Goal: Task Accomplishment & Management: Complete application form

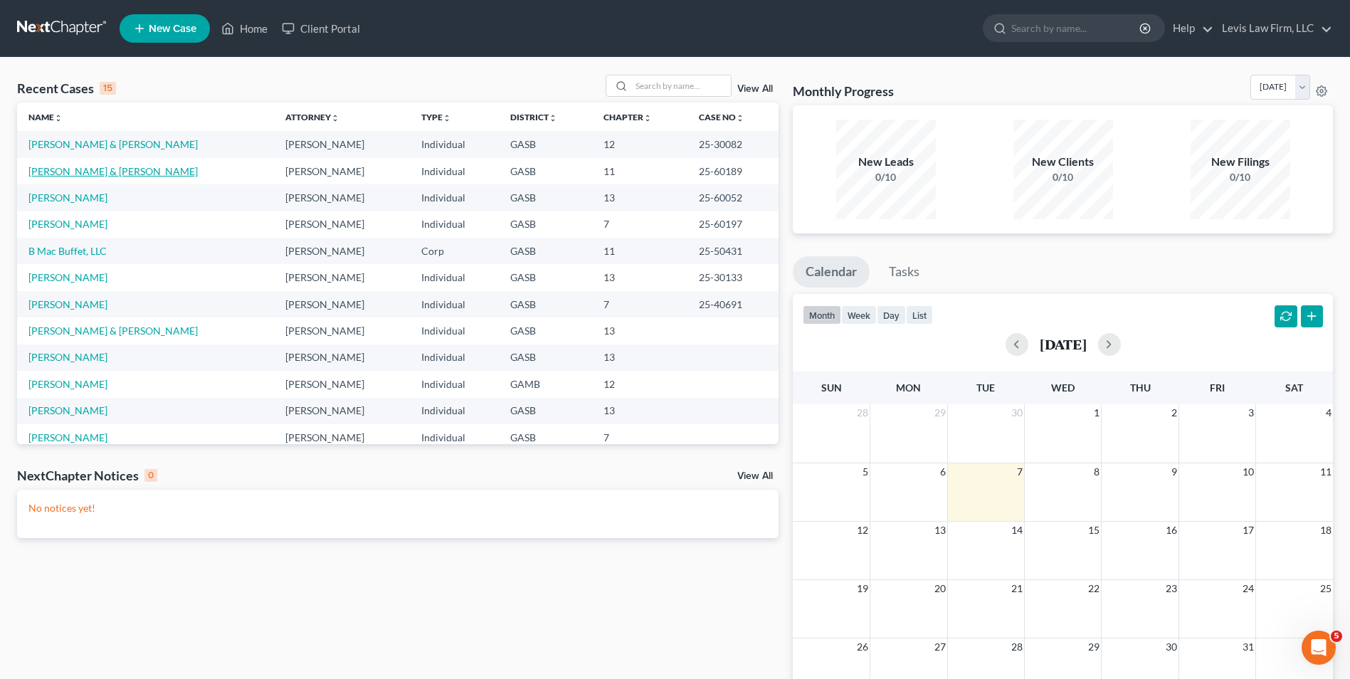
click at [100, 172] on link "[PERSON_NAME] & [PERSON_NAME]" at bounding box center [112, 171] width 169 height 12
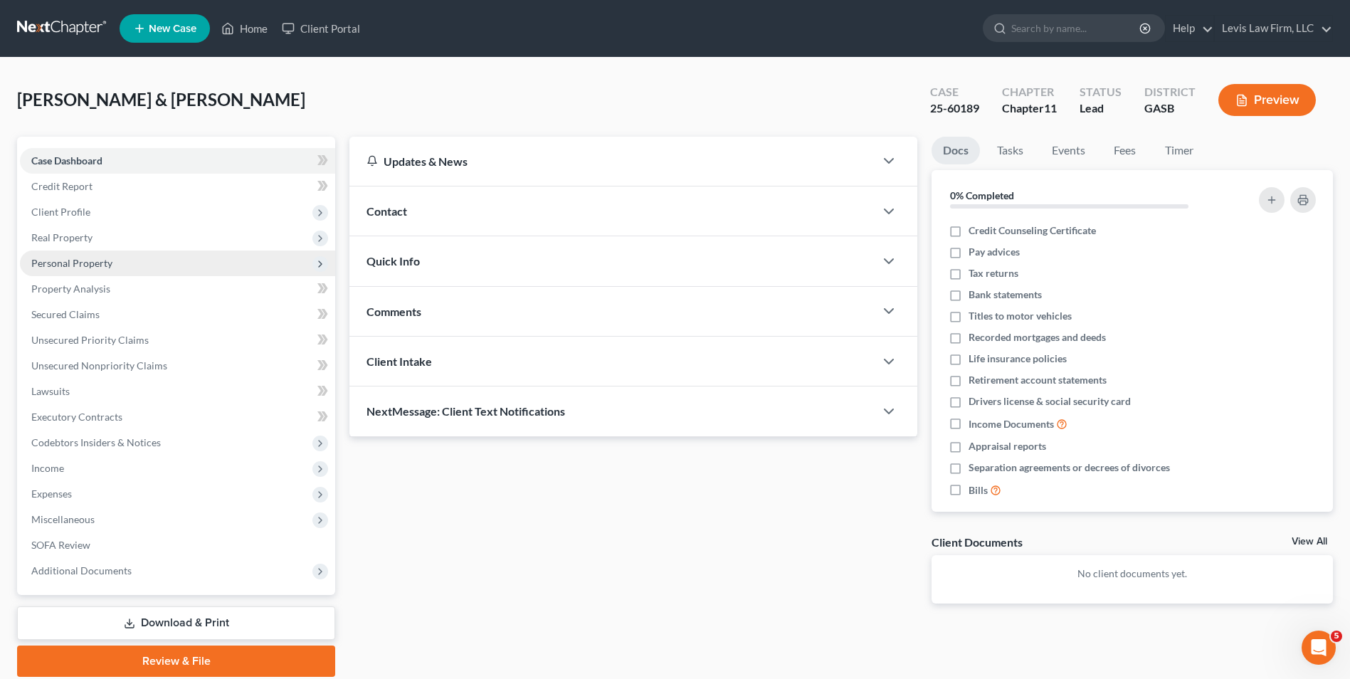
click at [80, 262] on span "Personal Property" at bounding box center [71, 263] width 81 height 12
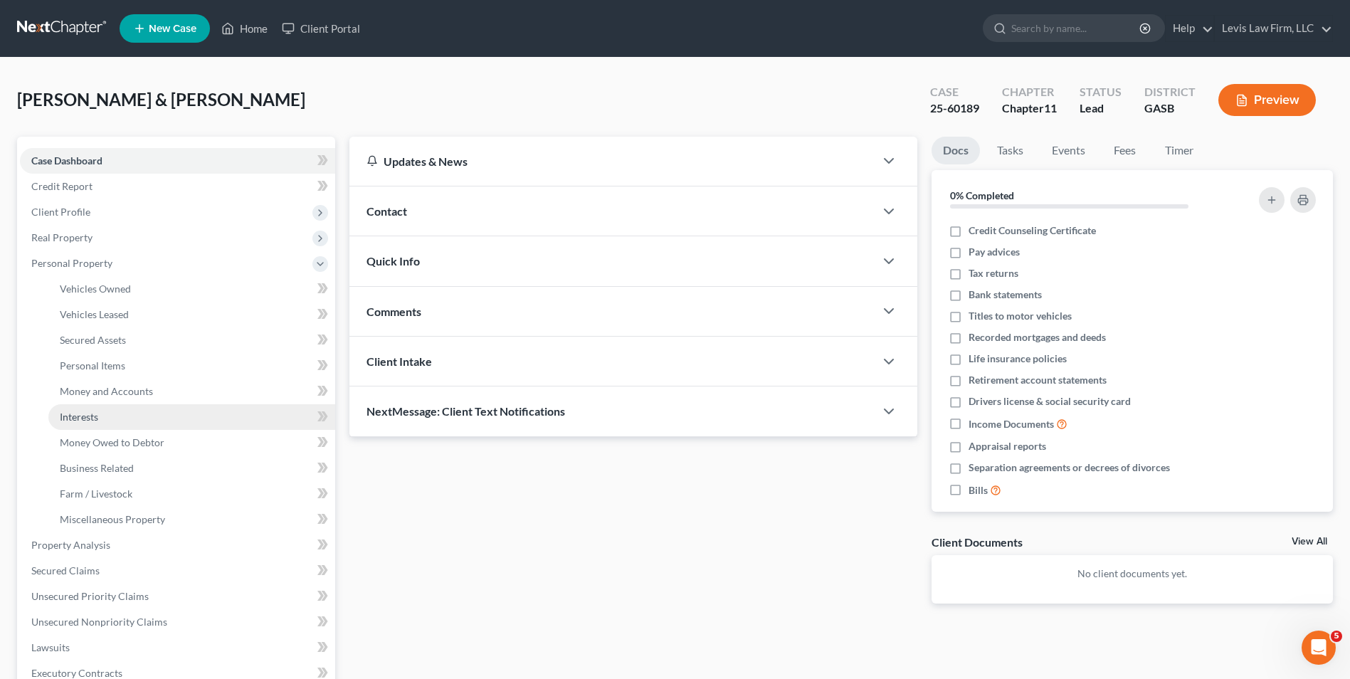
click at [105, 414] on link "Interests" at bounding box center [191, 417] width 287 height 26
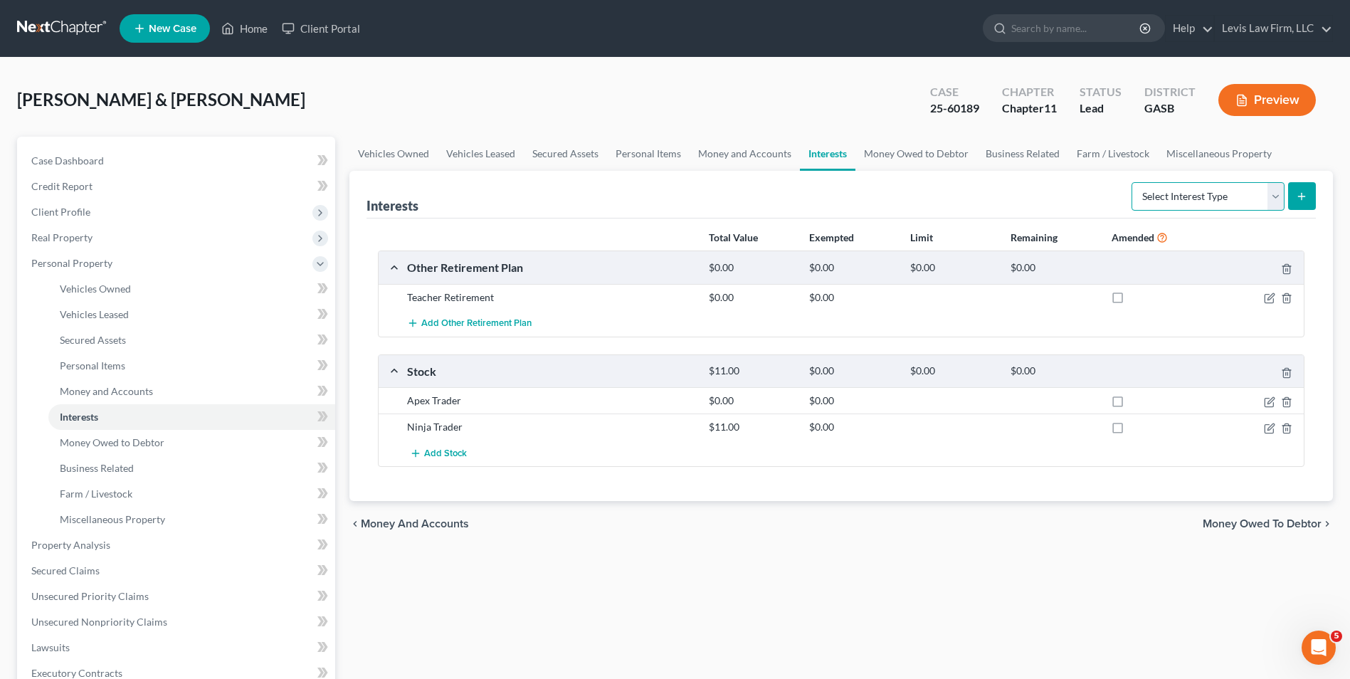
click at [675, 198] on select "Select Interest Type 401K Annuity Bond Education IRA Government Bond Government…" at bounding box center [1208, 196] width 153 height 28
select select "term_life_insurance"
click at [675, 182] on select "Select Interest Type 401K Annuity Bond Education IRA Government Bond Government…" at bounding box center [1208, 196] width 153 height 28
click at [675, 196] on icon "submit" at bounding box center [1301, 196] width 11 height 11
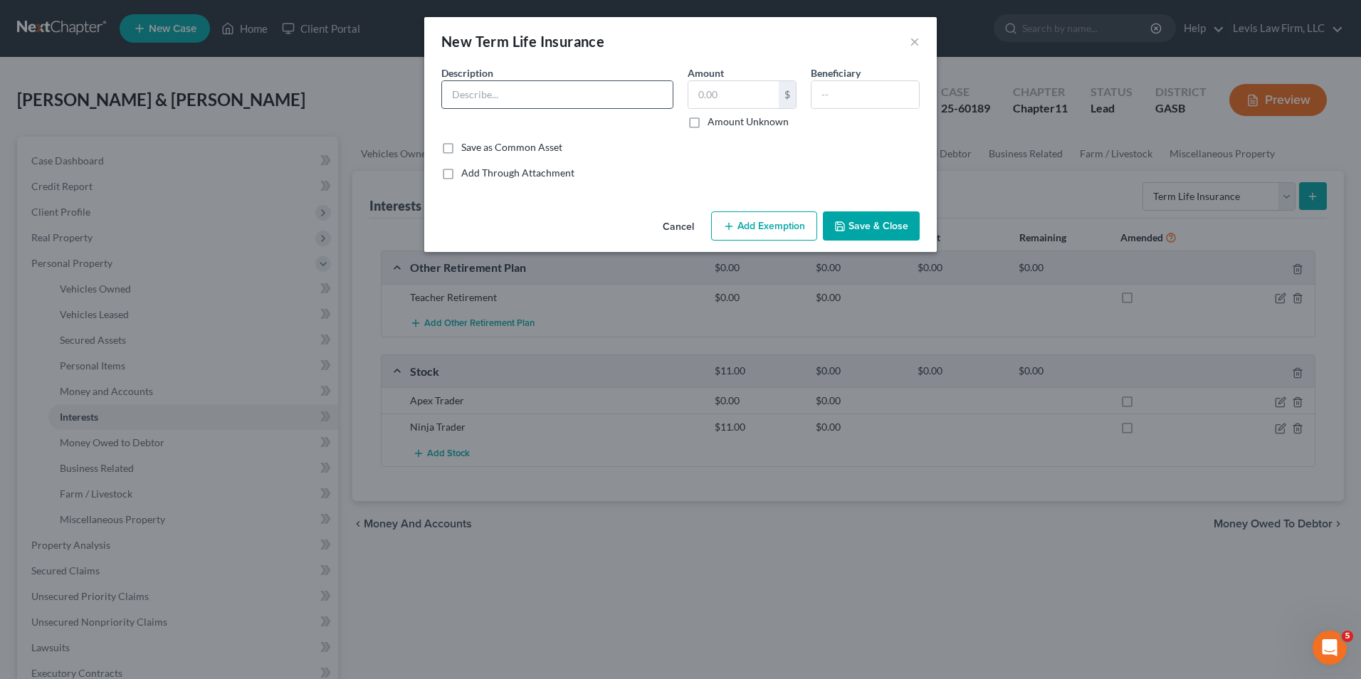
drag, startPoint x: 462, startPoint y: 100, endPoint x: 484, endPoint y: 100, distance: 22.1
click at [476, 100] on input "text" at bounding box center [557, 94] width 231 height 27
type input "Life Insurance (through job) Term"
click at [675, 121] on label "Amount Unknown" at bounding box center [748, 122] width 81 height 14
click at [675, 121] on input "Amount Unknown" at bounding box center [717, 119] width 9 height 9
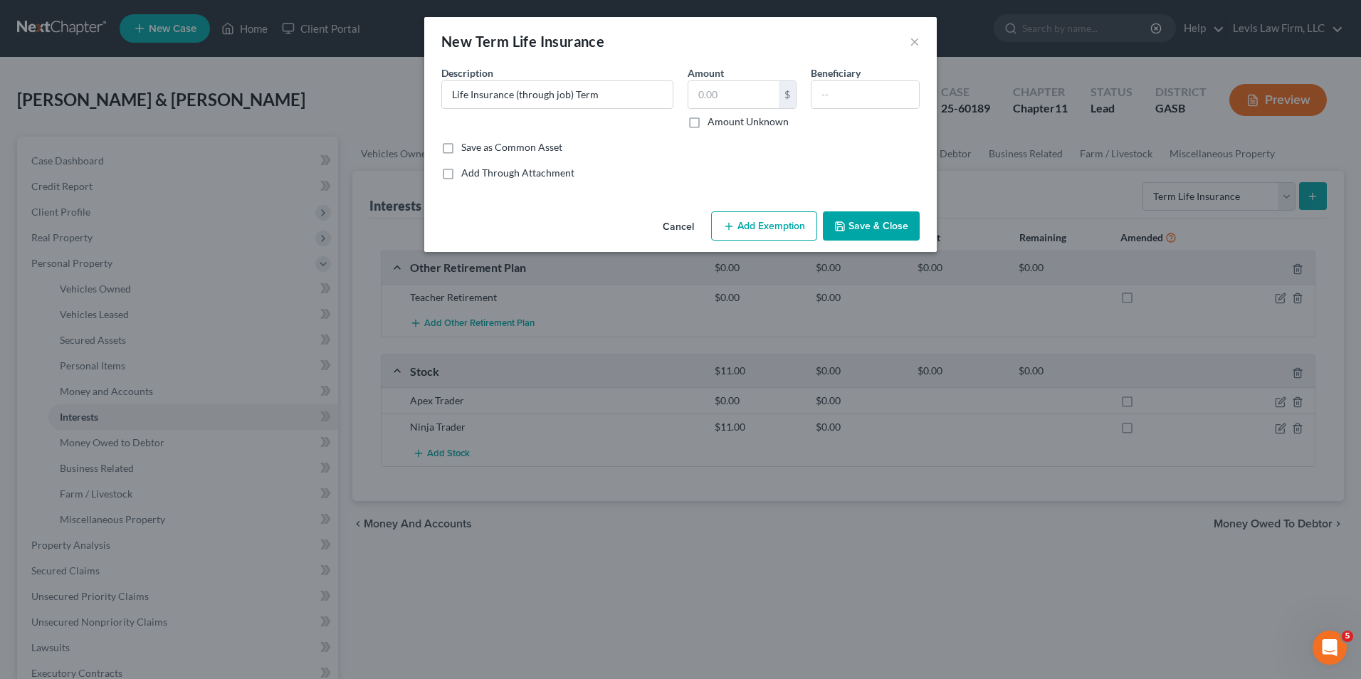
checkbox input "true"
click at [675, 231] on button "Save & Close" at bounding box center [871, 226] width 97 height 30
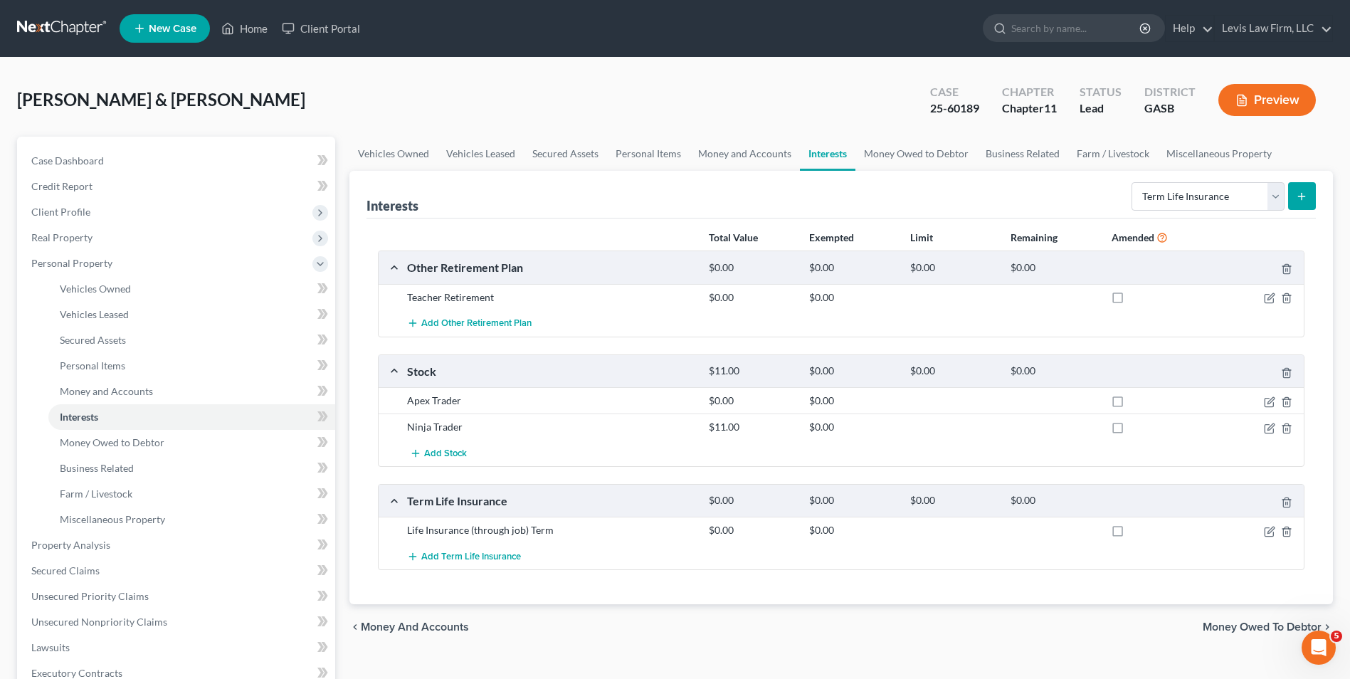
click at [675, 196] on line "submit" at bounding box center [1302, 196] width 6 height 0
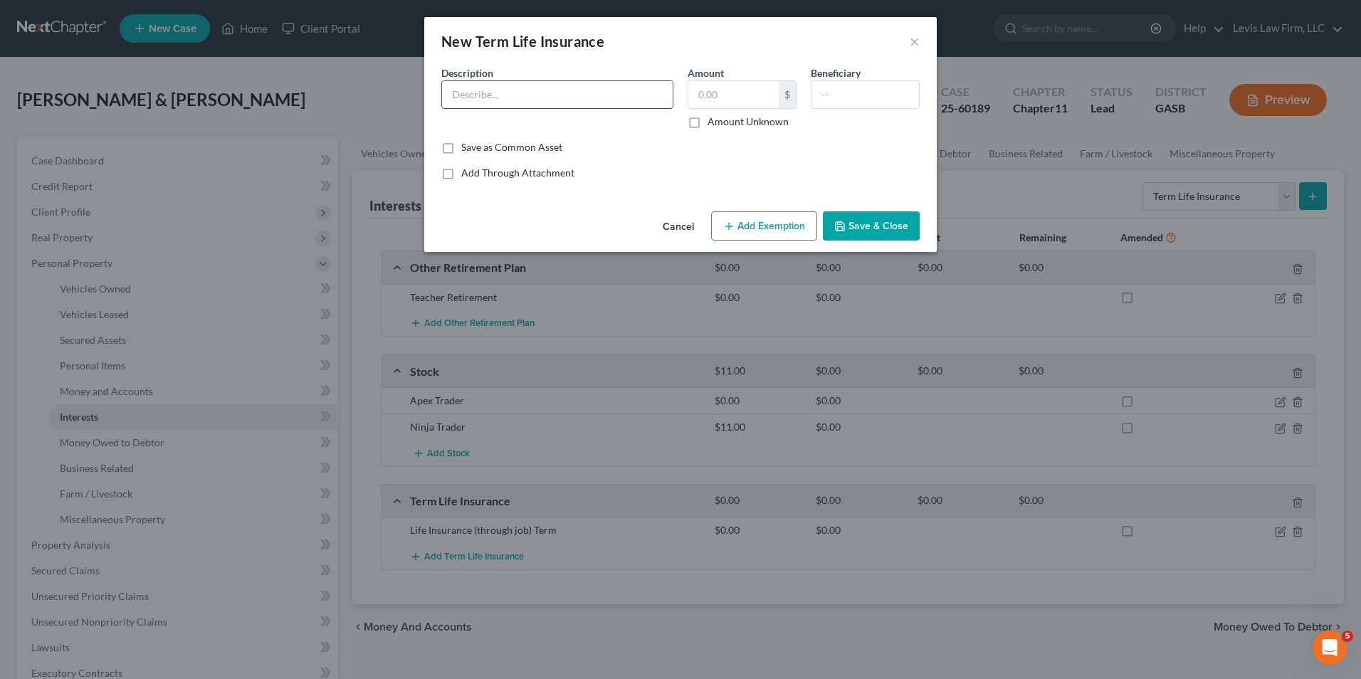
click at [463, 96] on input "text" at bounding box center [557, 94] width 231 height 27
type input "Globe Life Term"
click at [675, 122] on label "Amount Unknown" at bounding box center [748, 122] width 81 height 14
click at [675, 122] on input "Amount Unknown" at bounding box center [717, 119] width 9 height 9
checkbox input "true"
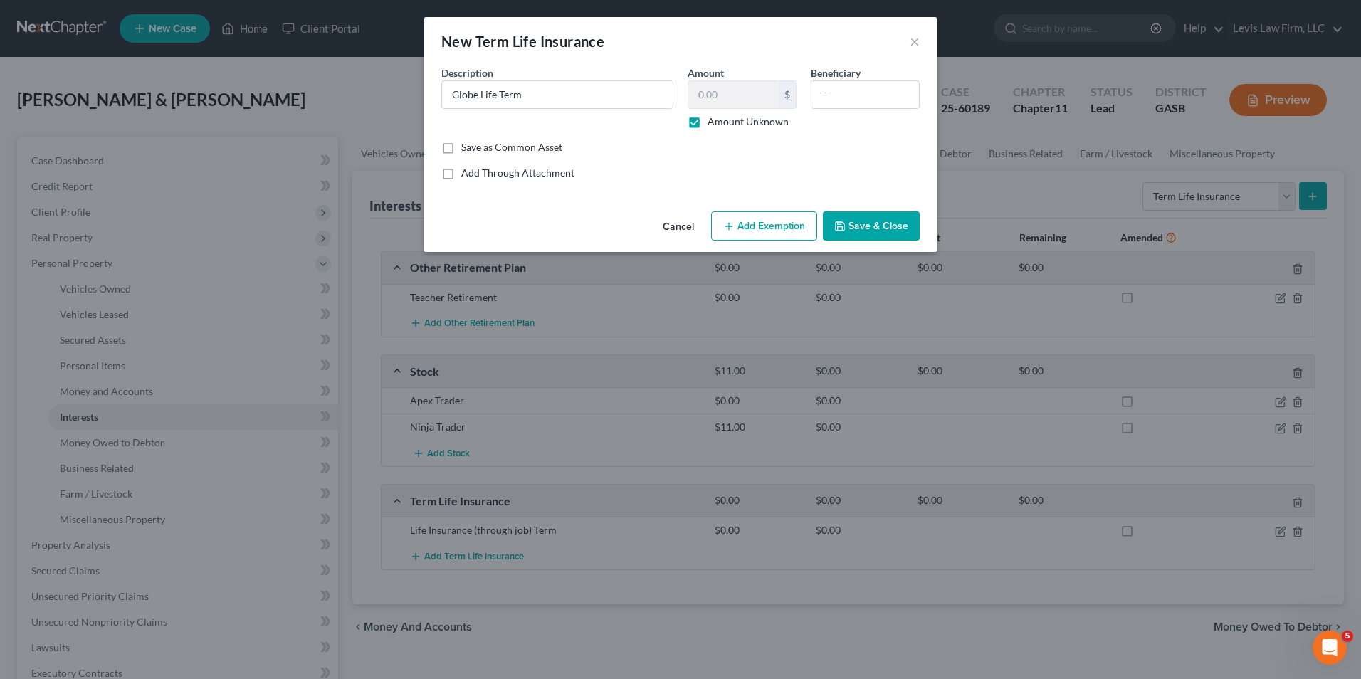
click at [675, 221] on button "Save & Close" at bounding box center [871, 226] width 97 height 30
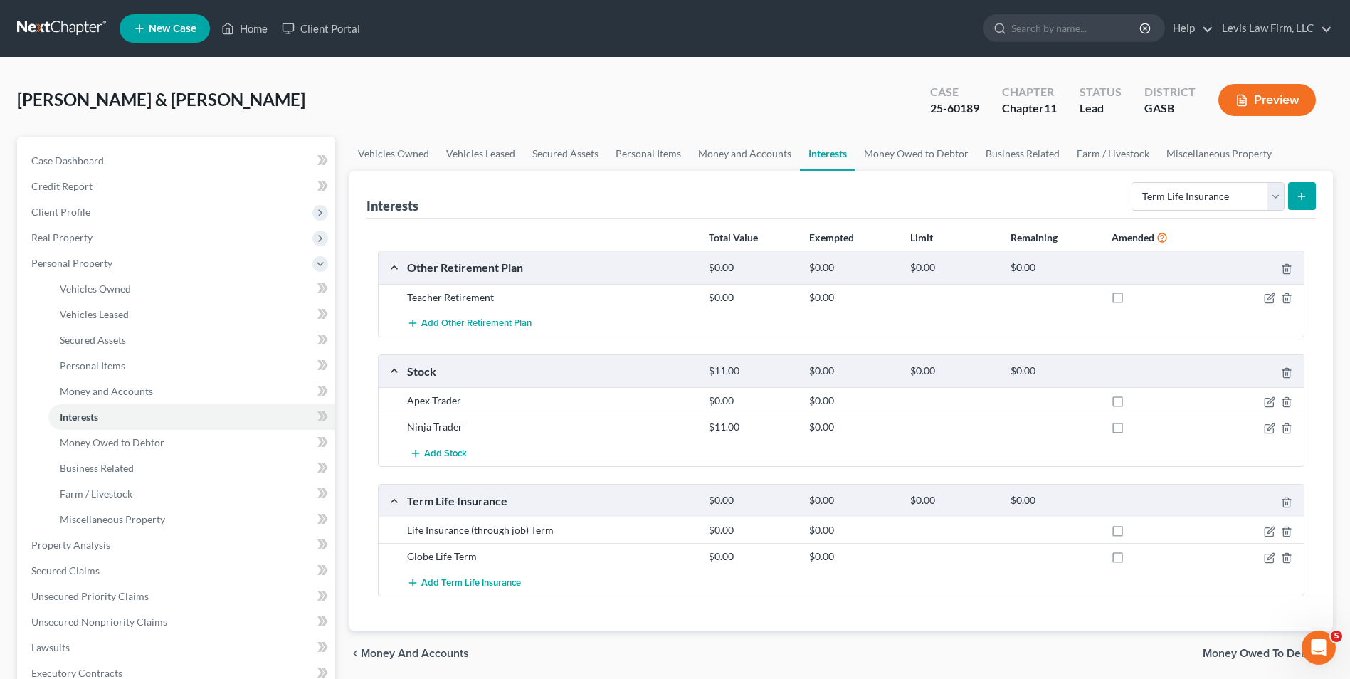
click at [675, 196] on line "submit" at bounding box center [1302, 196] width 6 height 0
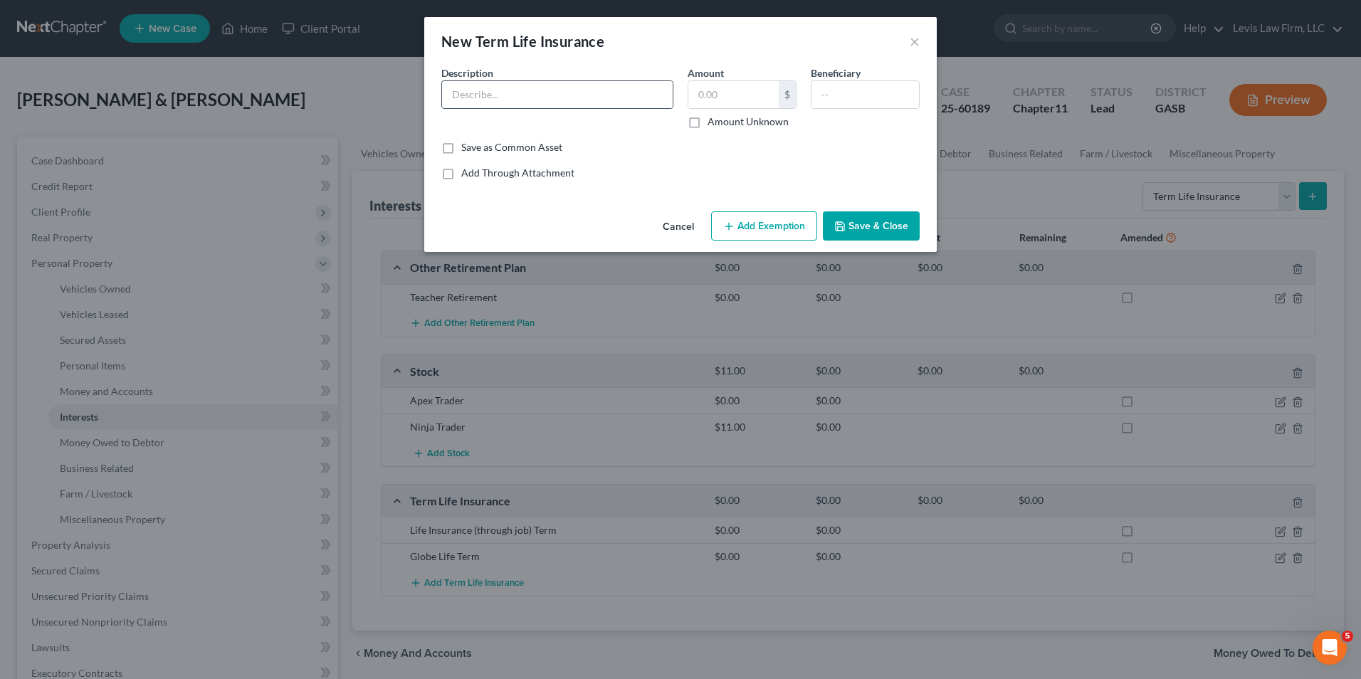
click at [441, 90] on div at bounding box center [557, 94] width 232 height 28
click at [452, 90] on input "text" at bounding box center [557, 94] width 231 height 27
type input "[PERSON_NAME] Life - Term (daughter)"
click at [675, 120] on label "Amount Unknown" at bounding box center [748, 122] width 81 height 14
click at [675, 120] on input "Amount Unknown" at bounding box center [717, 119] width 9 height 9
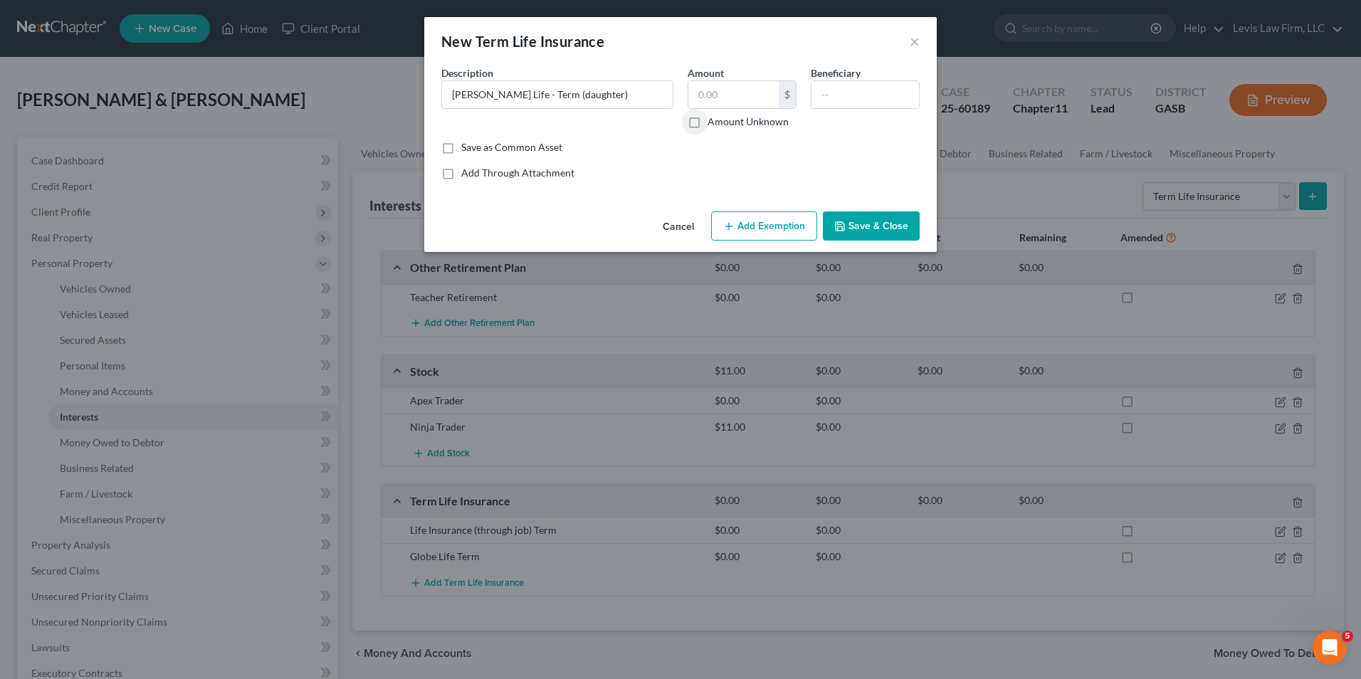
checkbox input "true"
click at [675, 225] on button "Save & Close" at bounding box center [871, 226] width 97 height 30
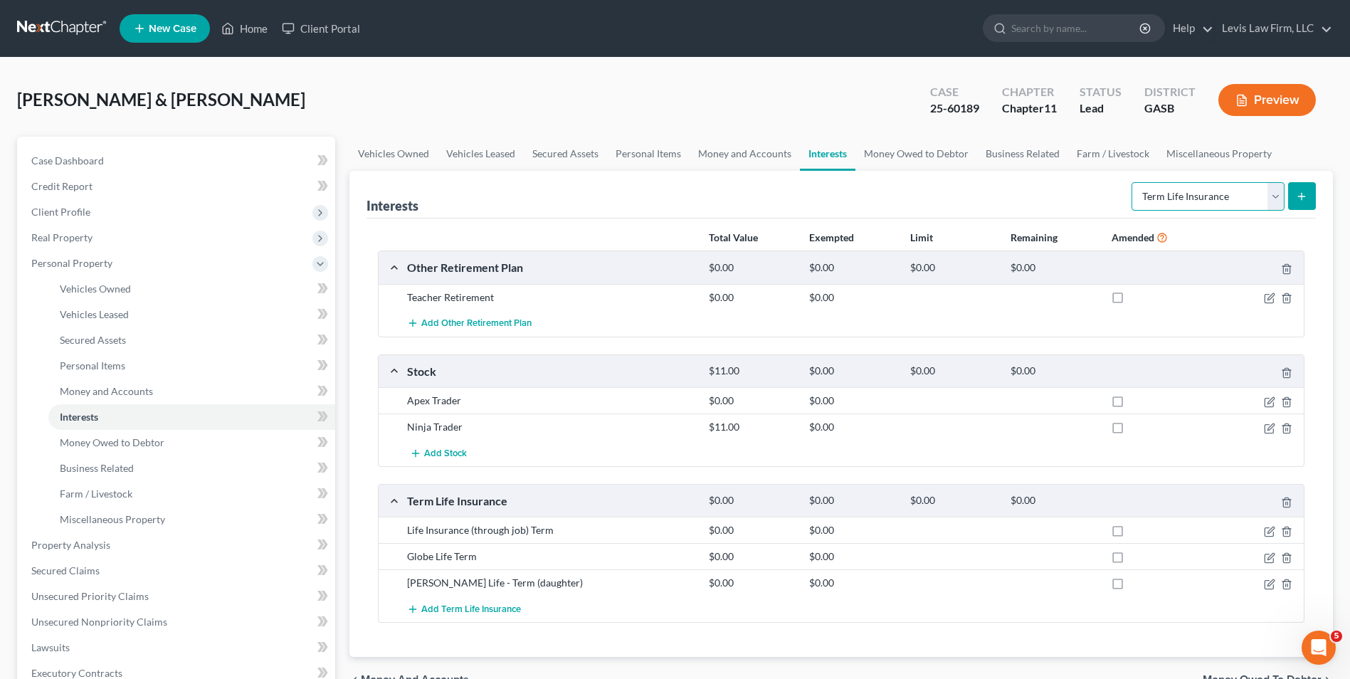
click at [675, 194] on select "Select Interest Type 401K Annuity Bond Education IRA Government Bond Government…" at bounding box center [1208, 196] width 153 height 28
select select "whole_life_insurance"
click at [675, 182] on select "Select Interest Type 401K Annuity Bond Education IRA Government Bond Government…" at bounding box center [1208, 196] width 153 height 28
click at [675, 198] on icon "submit" at bounding box center [1301, 196] width 11 height 11
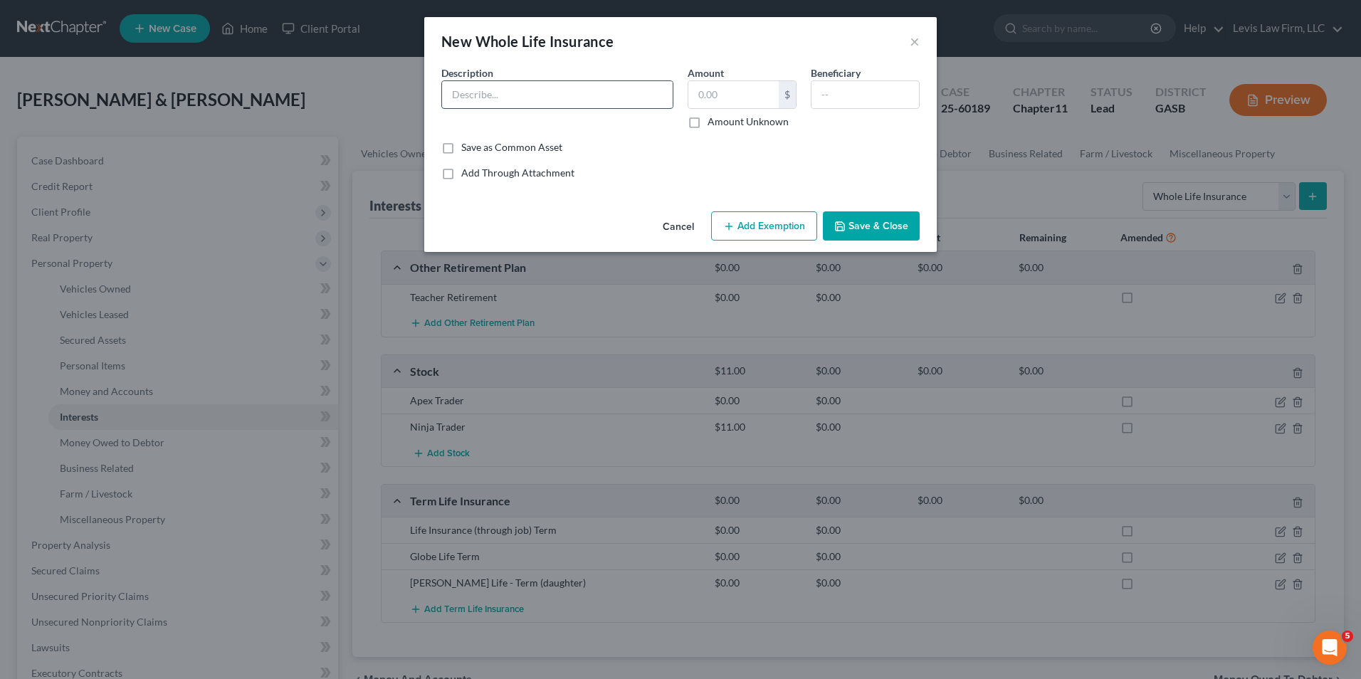
click at [457, 95] on input "text" at bounding box center [557, 94] width 231 height 27
type input "[US_STATE] Life (through job) Whole"
click at [675, 120] on label "Amount Unknown" at bounding box center [748, 122] width 81 height 14
click at [675, 120] on input "Amount Unknown" at bounding box center [717, 119] width 9 height 9
checkbox input "true"
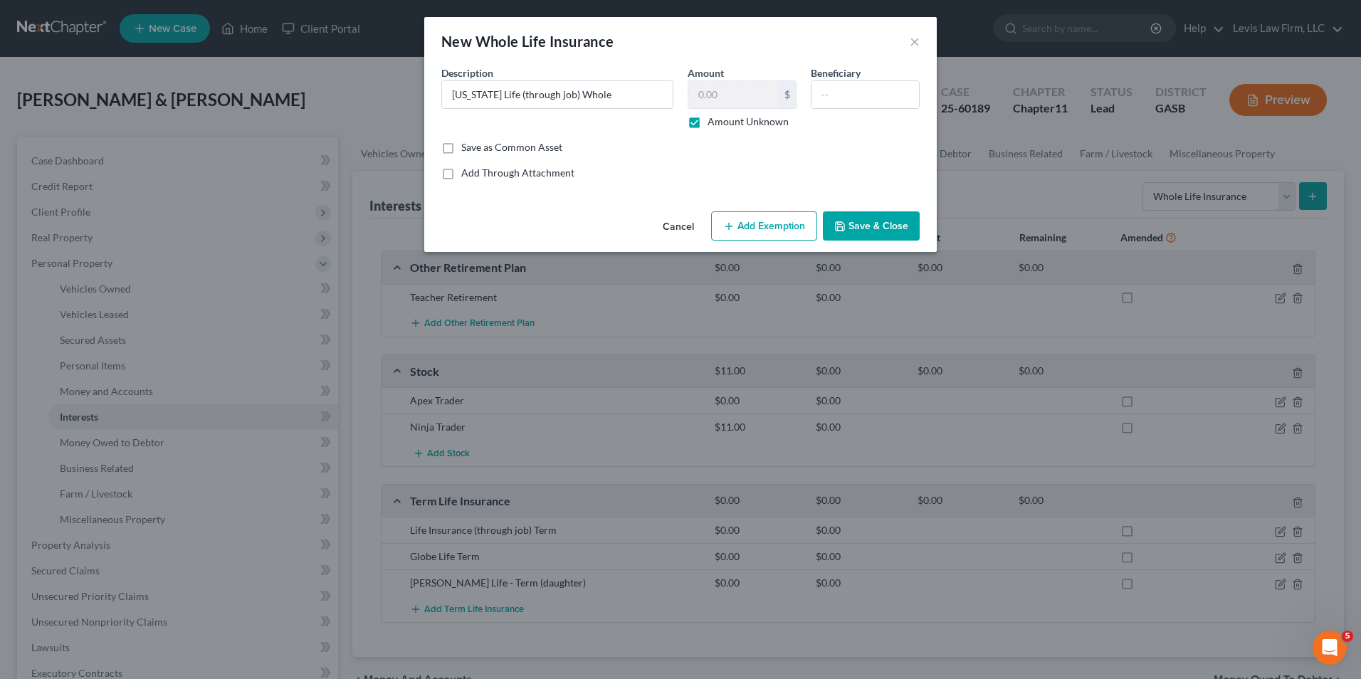
click at [675, 228] on button "Save & Close" at bounding box center [871, 226] width 97 height 30
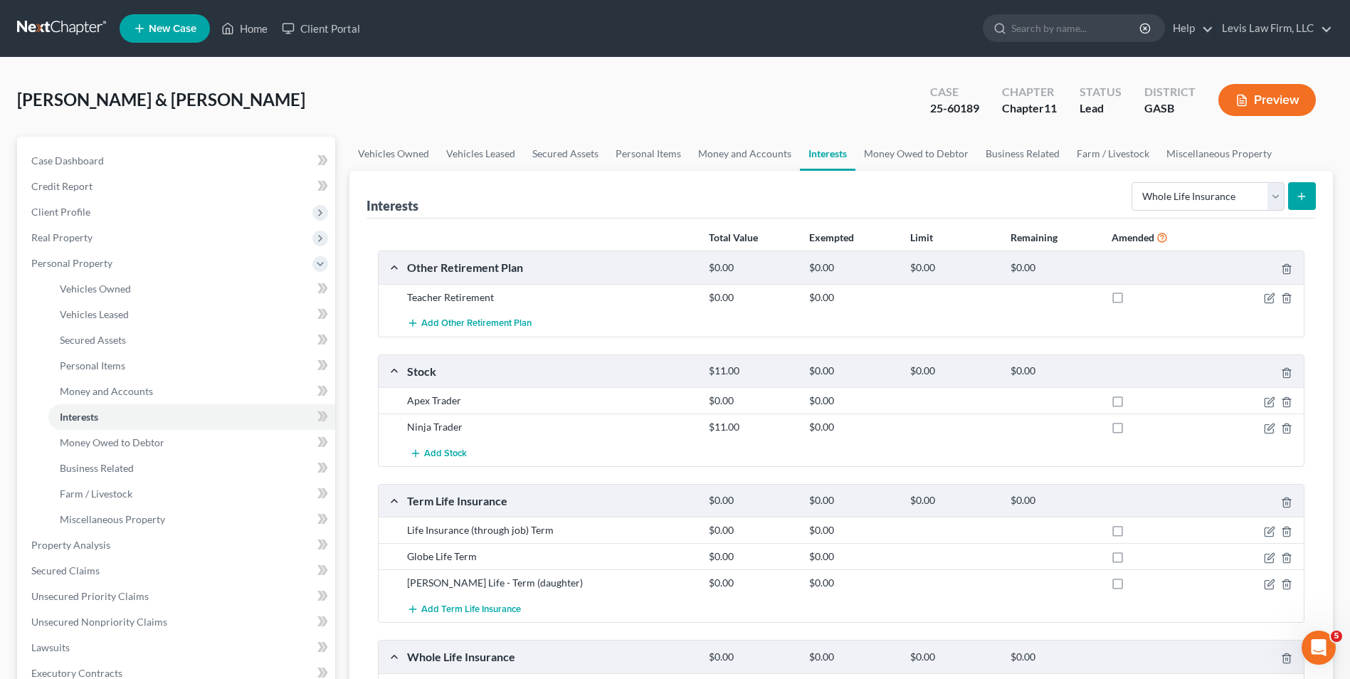
click at [675, 91] on button "Preview" at bounding box center [1268, 100] width 98 height 32
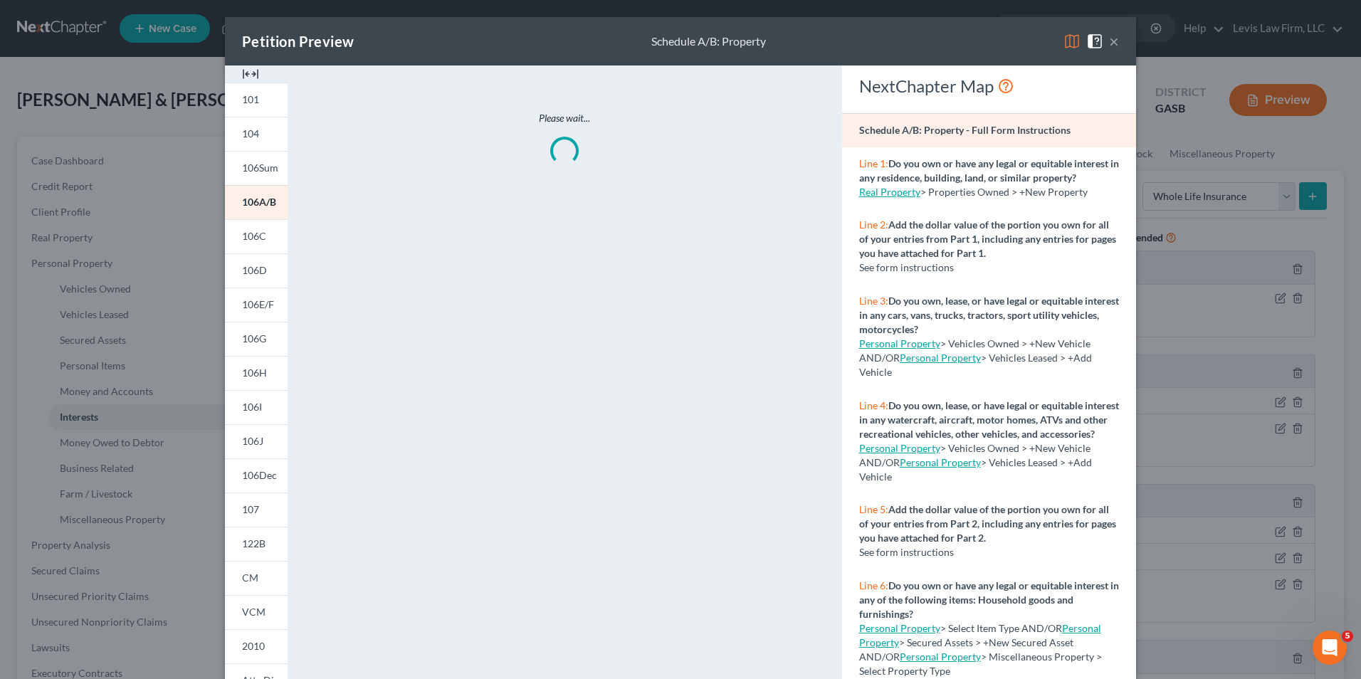
click at [675, 37] on img at bounding box center [1072, 41] width 17 height 17
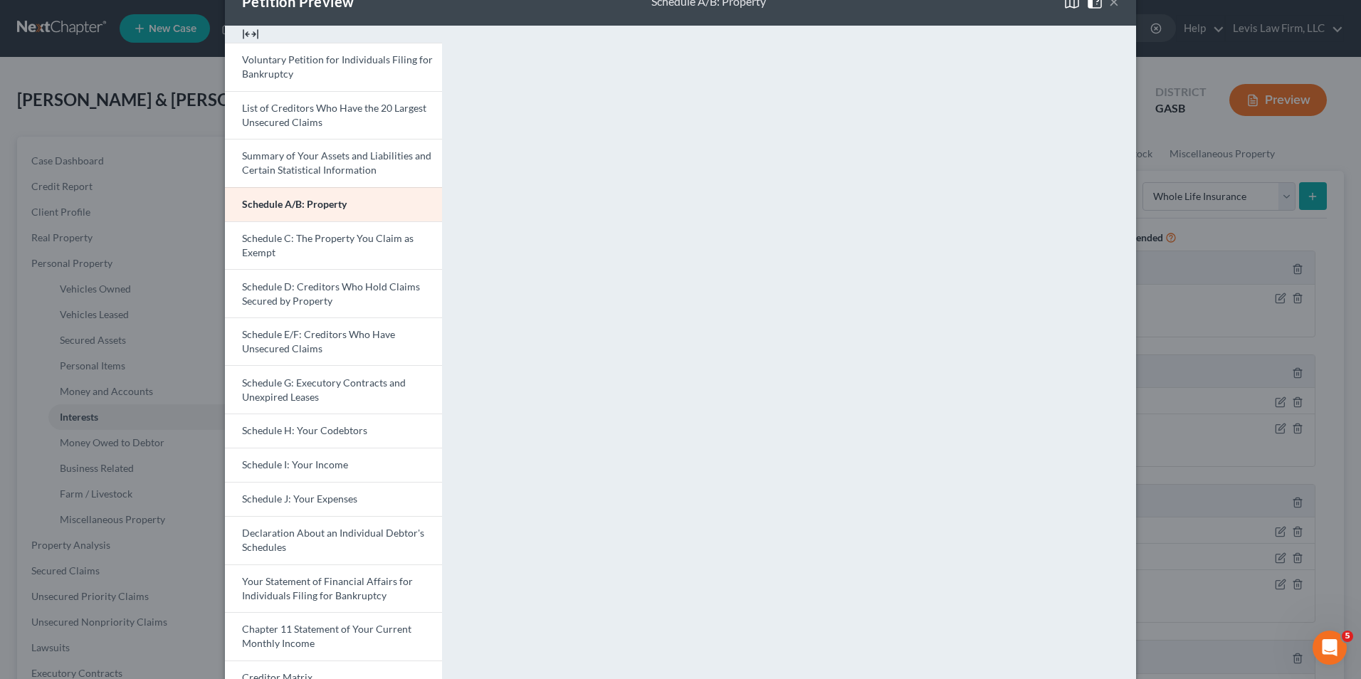
scroll to position [71, 0]
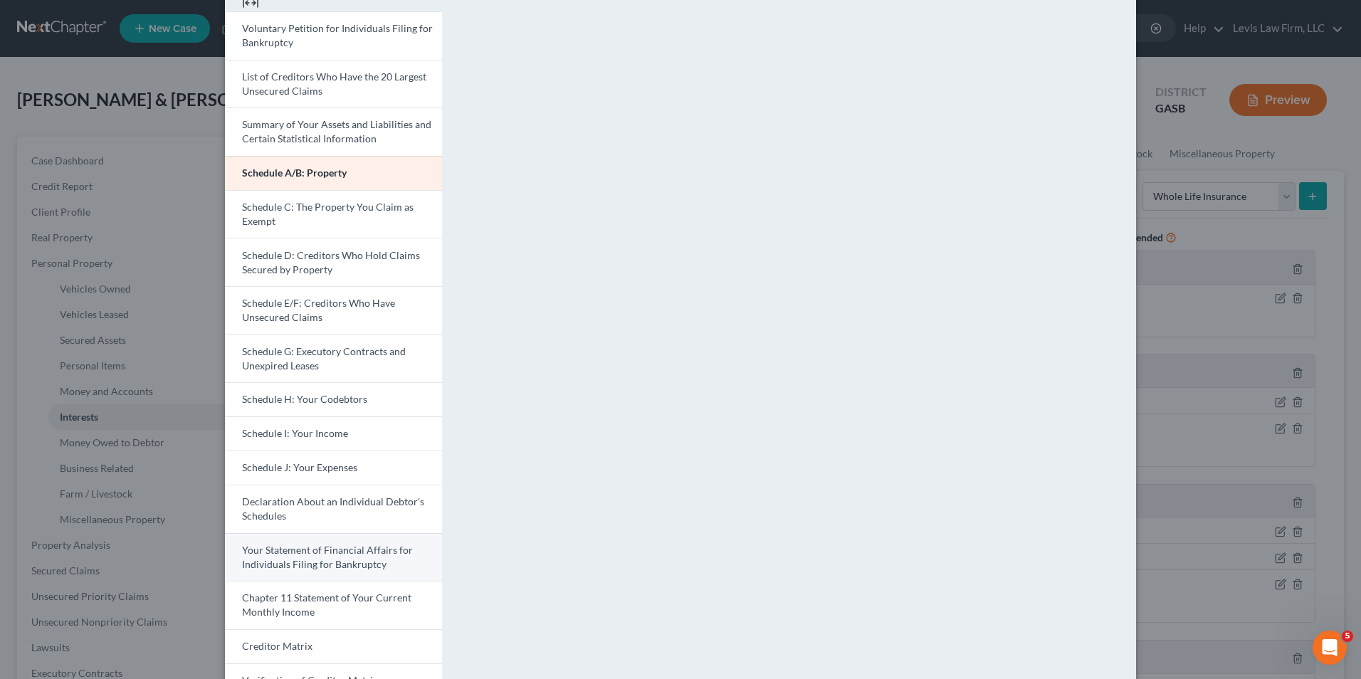
click at [328, 565] on span "Your Statement of Financial Affairs for Individuals Filing for Bankruptcy" at bounding box center [327, 557] width 171 height 26
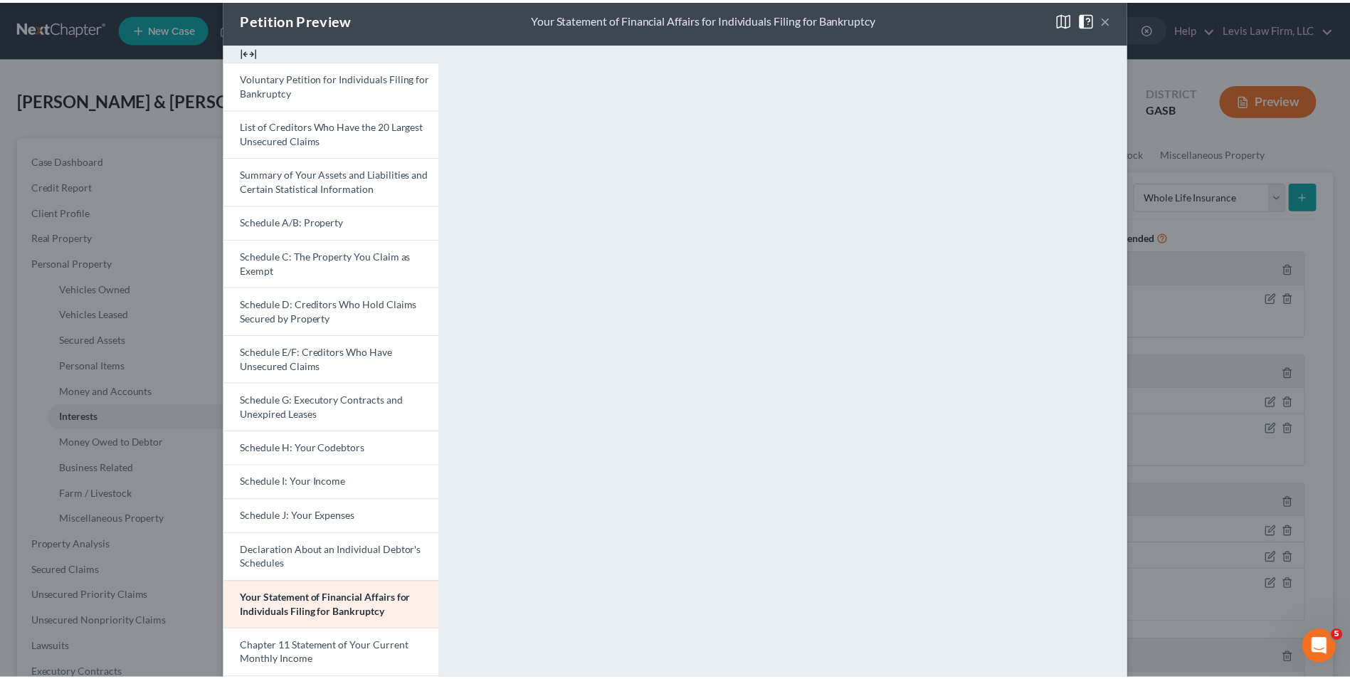
scroll to position [0, 0]
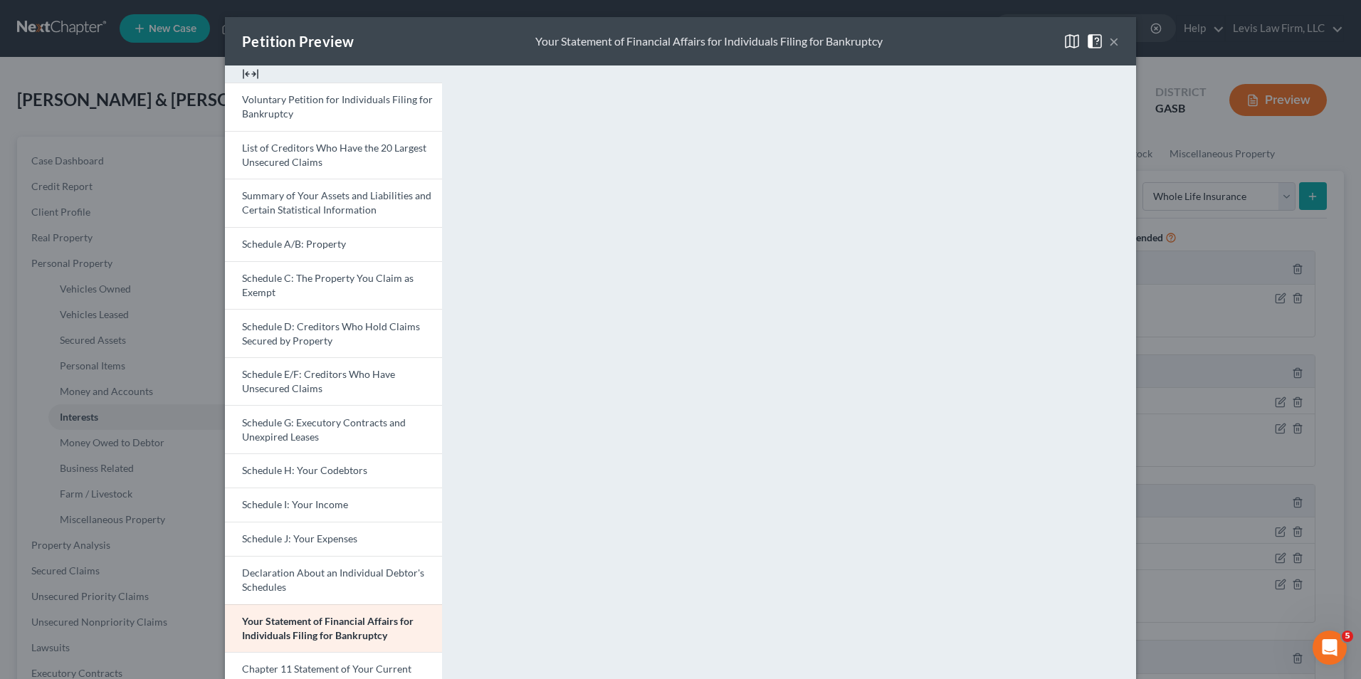
click at [675, 41] on button "×" at bounding box center [1114, 41] width 10 height 17
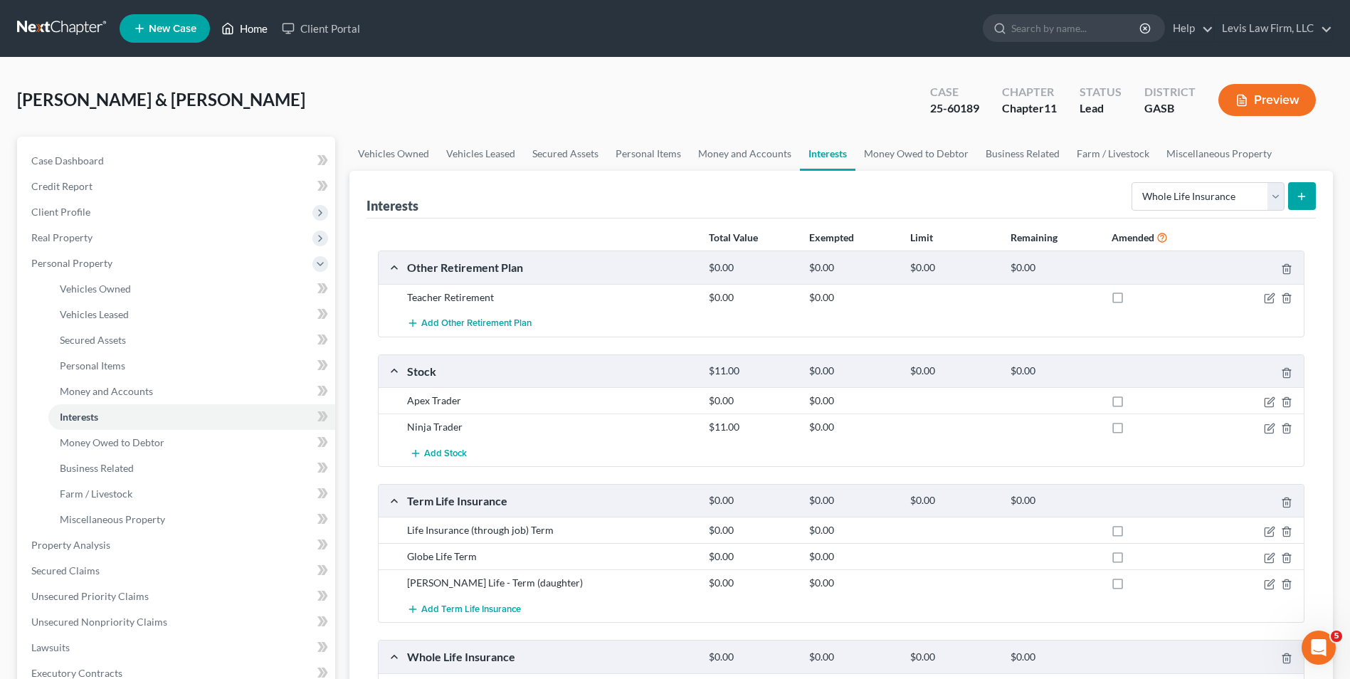
click at [259, 28] on link "Home" at bounding box center [244, 29] width 61 height 26
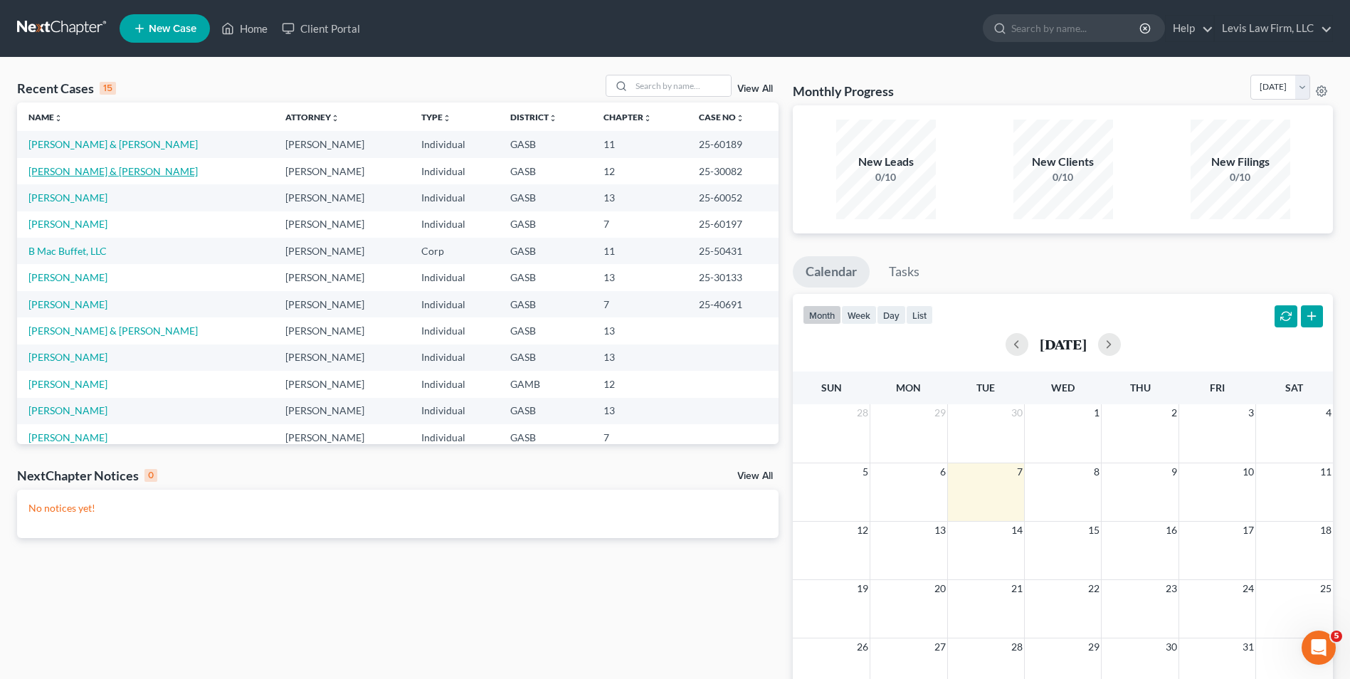
click at [84, 173] on link "[PERSON_NAME] & [PERSON_NAME]" at bounding box center [112, 171] width 169 height 12
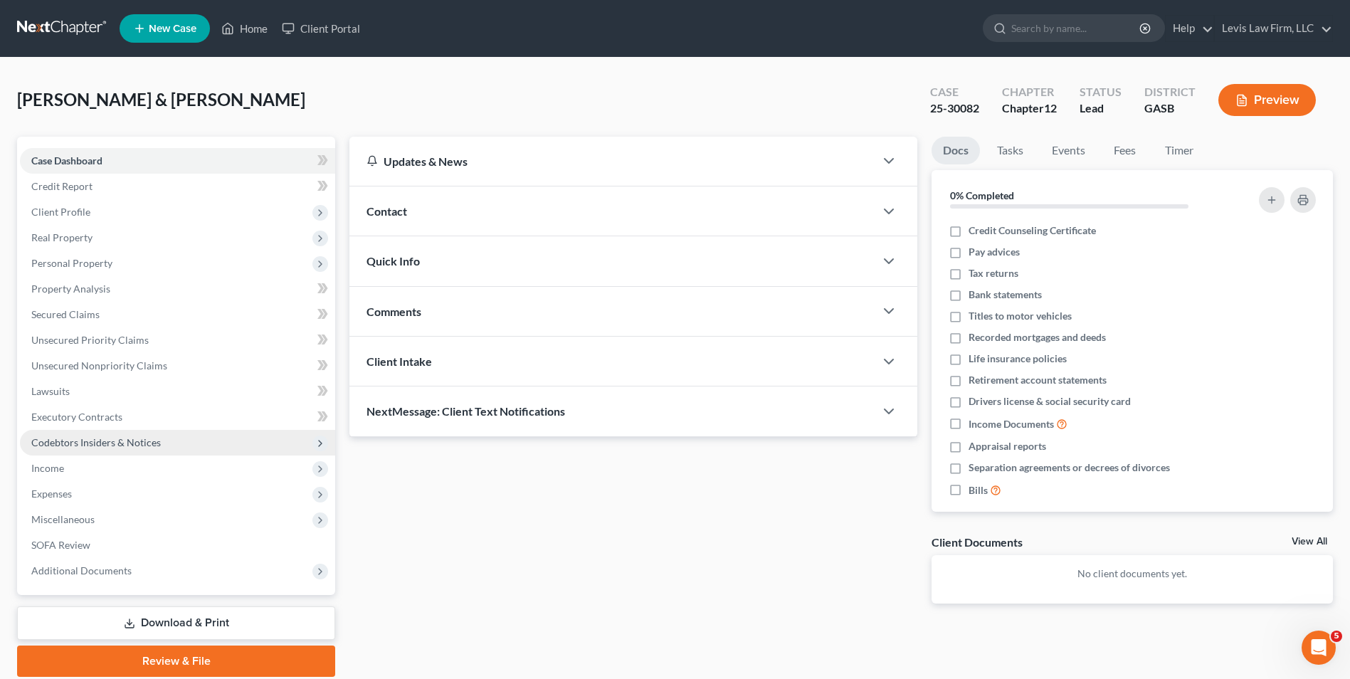
click at [105, 444] on span "Codebtors Insiders & Notices" at bounding box center [96, 442] width 130 height 12
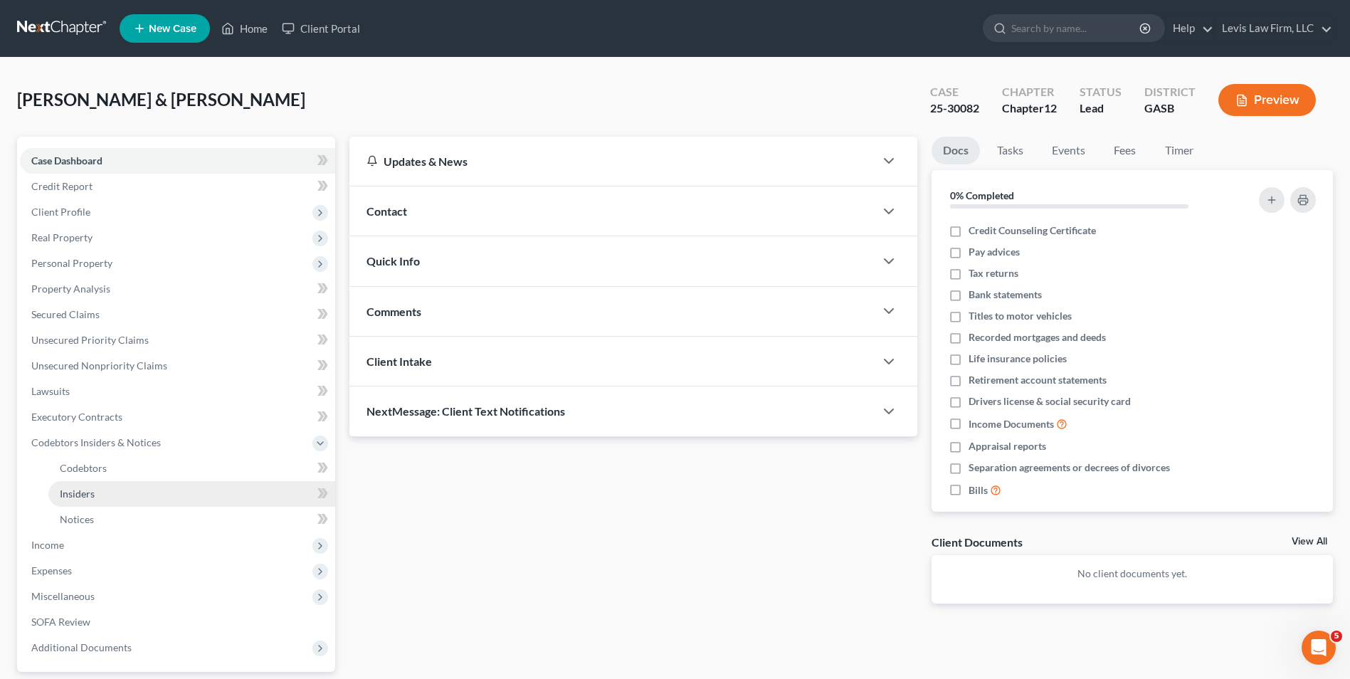
click at [91, 492] on span "Insiders" at bounding box center [77, 494] width 35 height 12
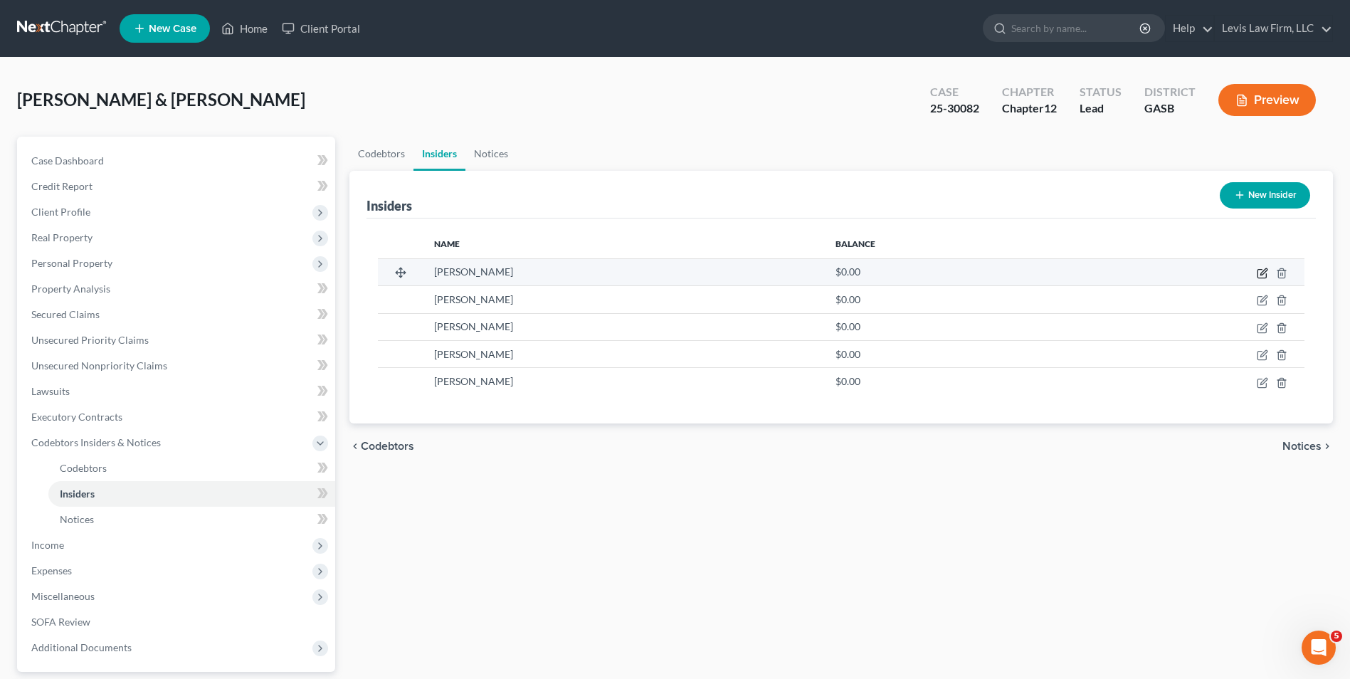
click at [675, 273] on icon "button" at bounding box center [1262, 273] width 11 height 11
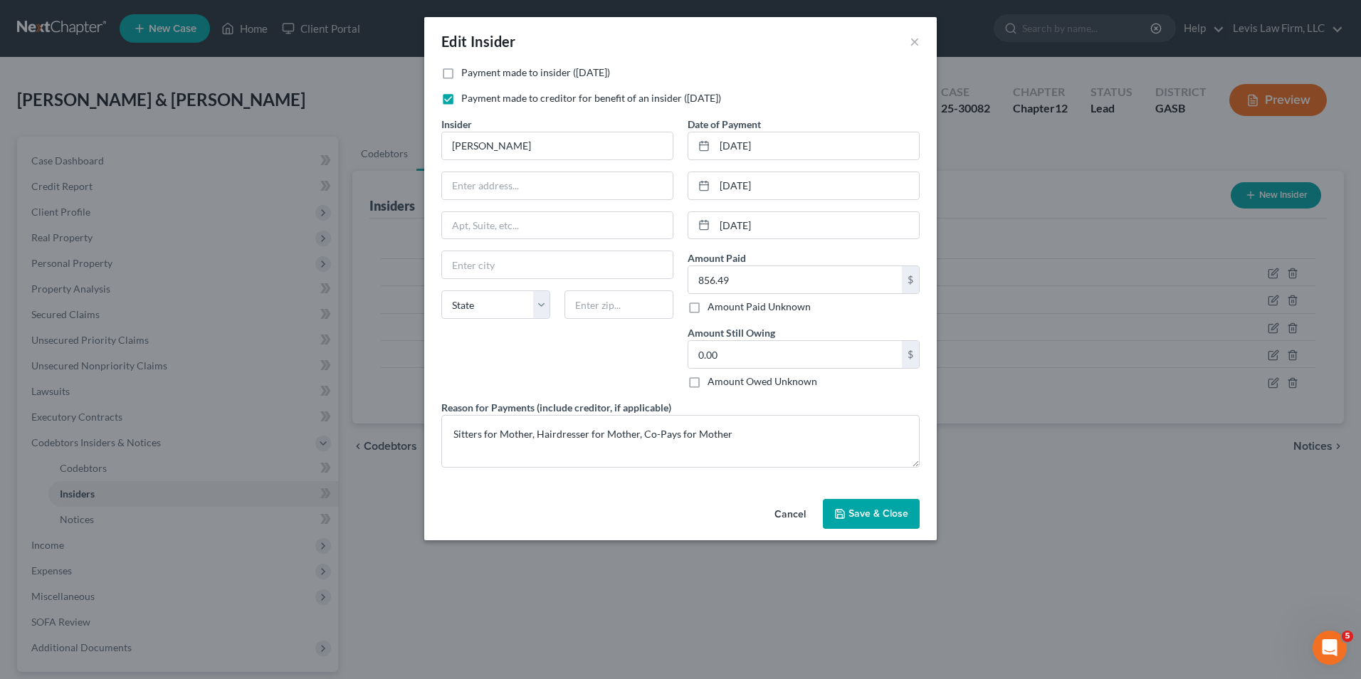
click at [675, 520] on button "Save & Close" at bounding box center [871, 514] width 97 height 30
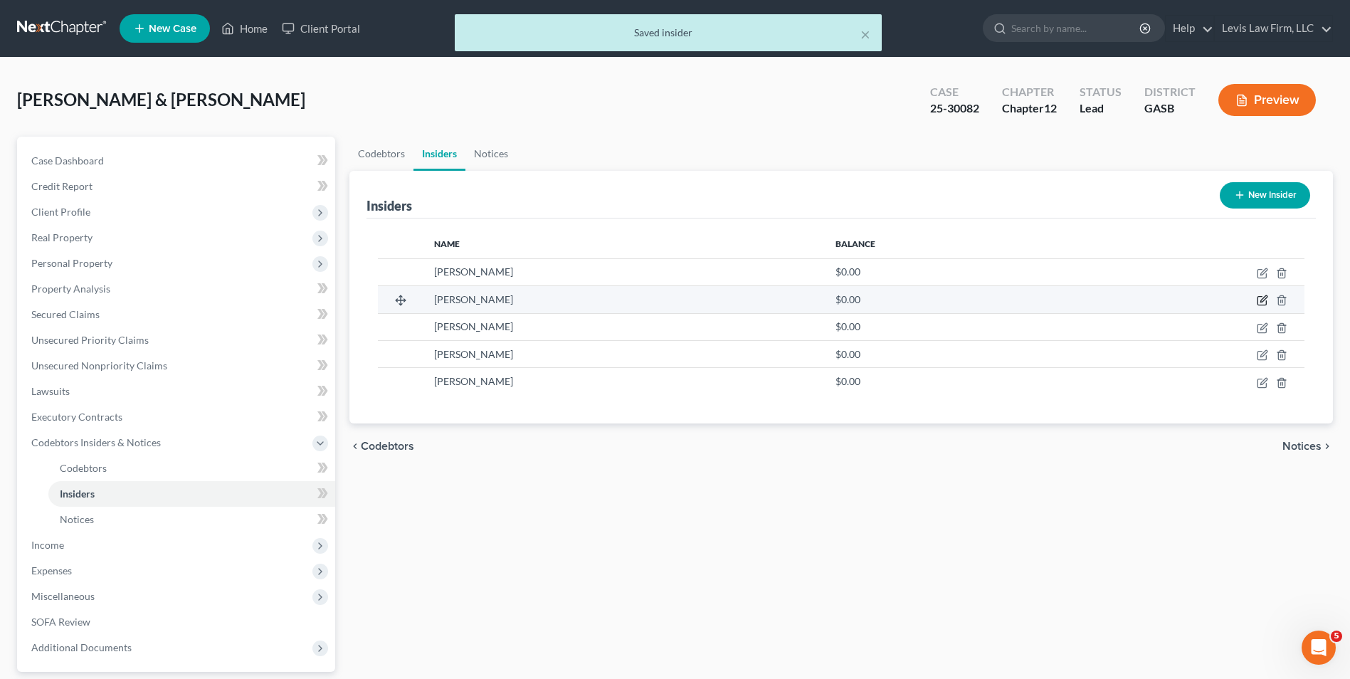
click at [675, 299] on icon "button" at bounding box center [1262, 300] width 11 height 11
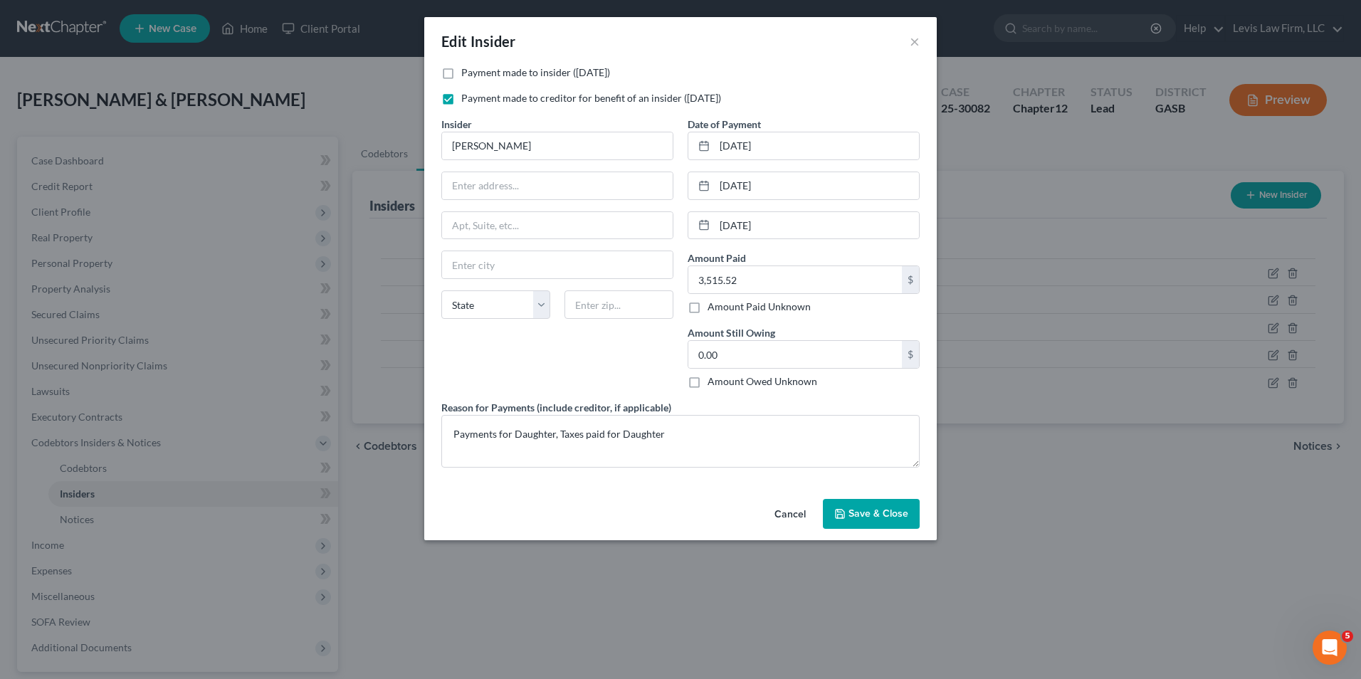
click at [675, 513] on span "Save & Close" at bounding box center [879, 514] width 60 height 12
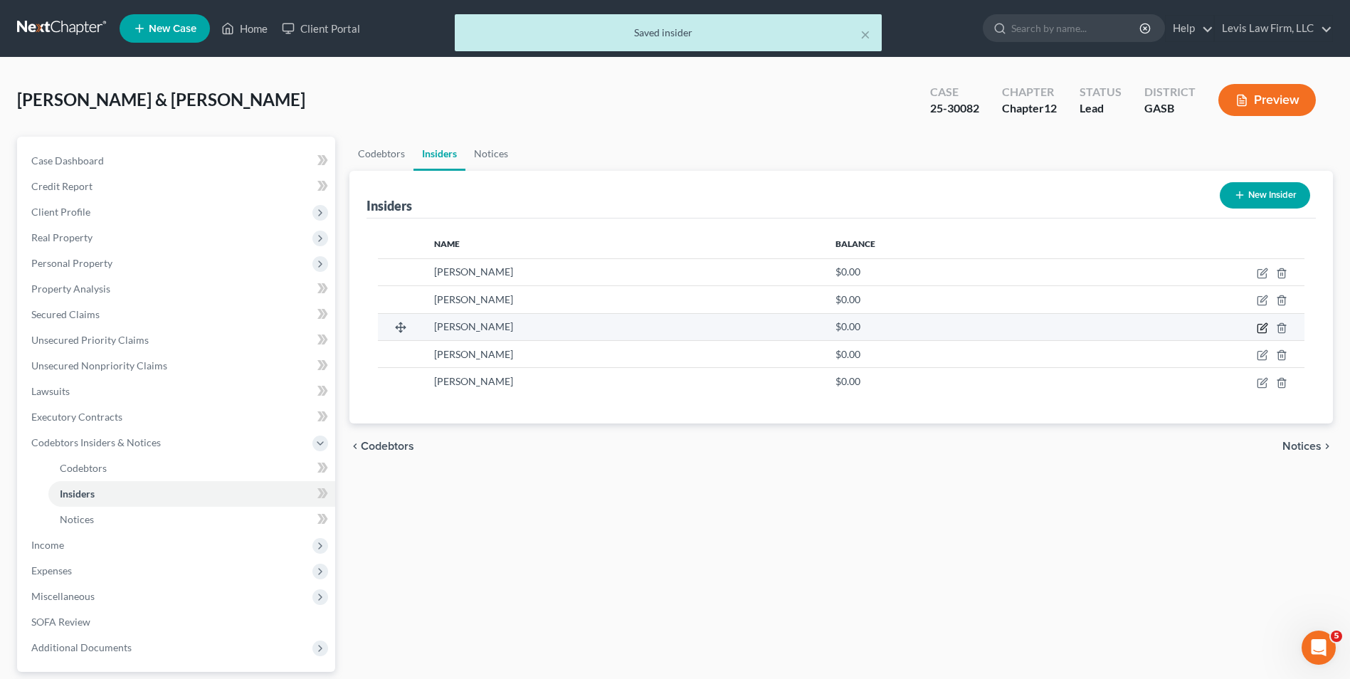
click at [675, 328] on icon "button" at bounding box center [1264, 326] width 6 height 6
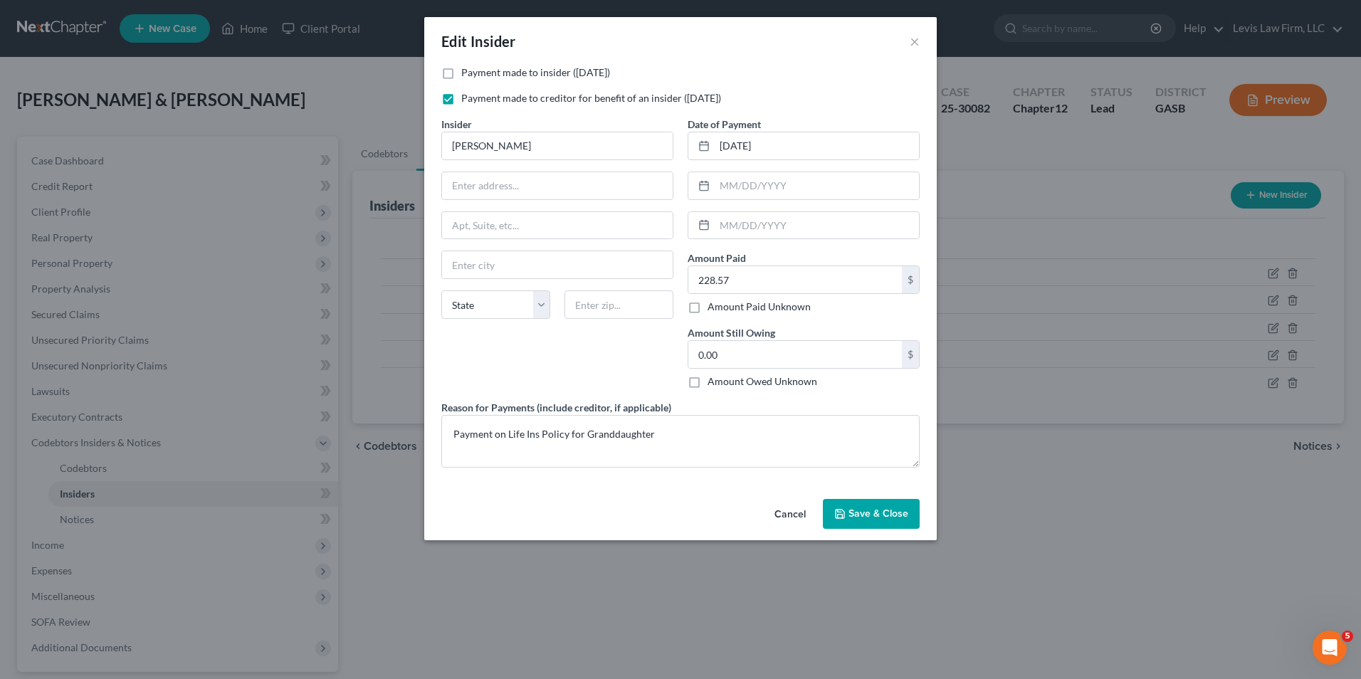
click at [675, 511] on span "Save & Close" at bounding box center [879, 514] width 60 height 12
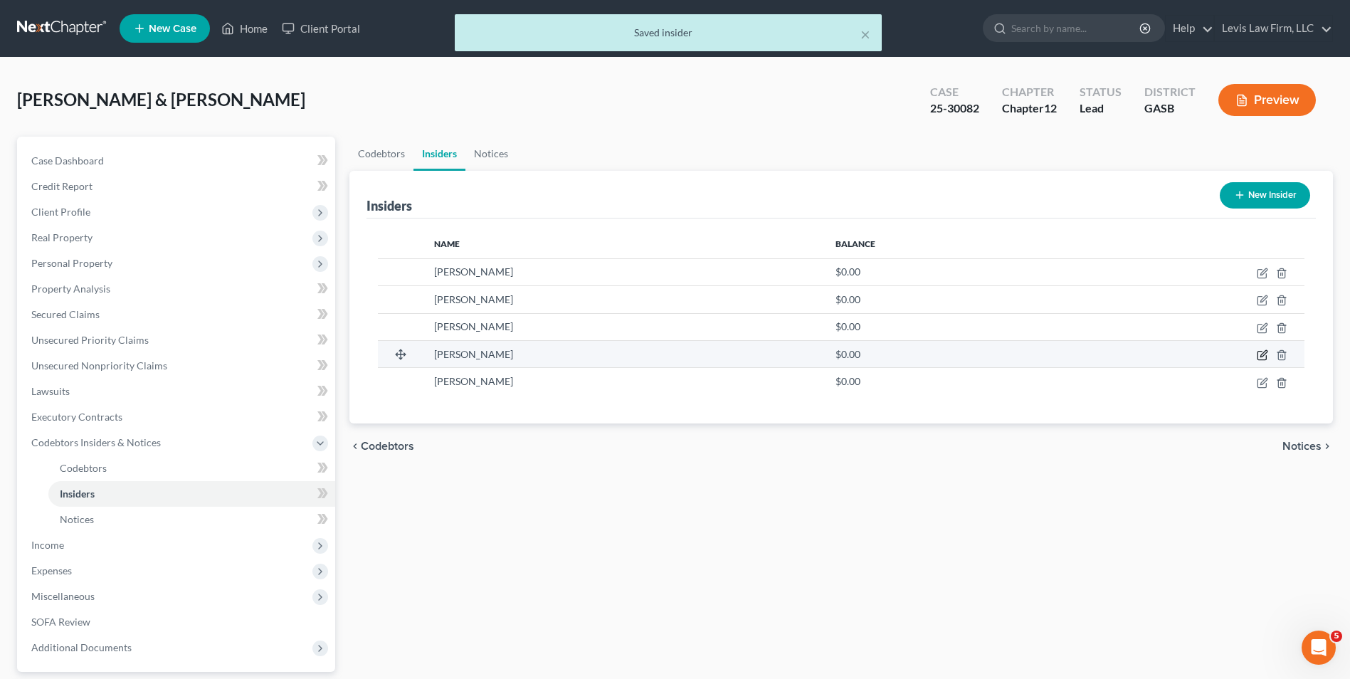
click at [675, 353] on icon "button" at bounding box center [1264, 353] width 6 height 6
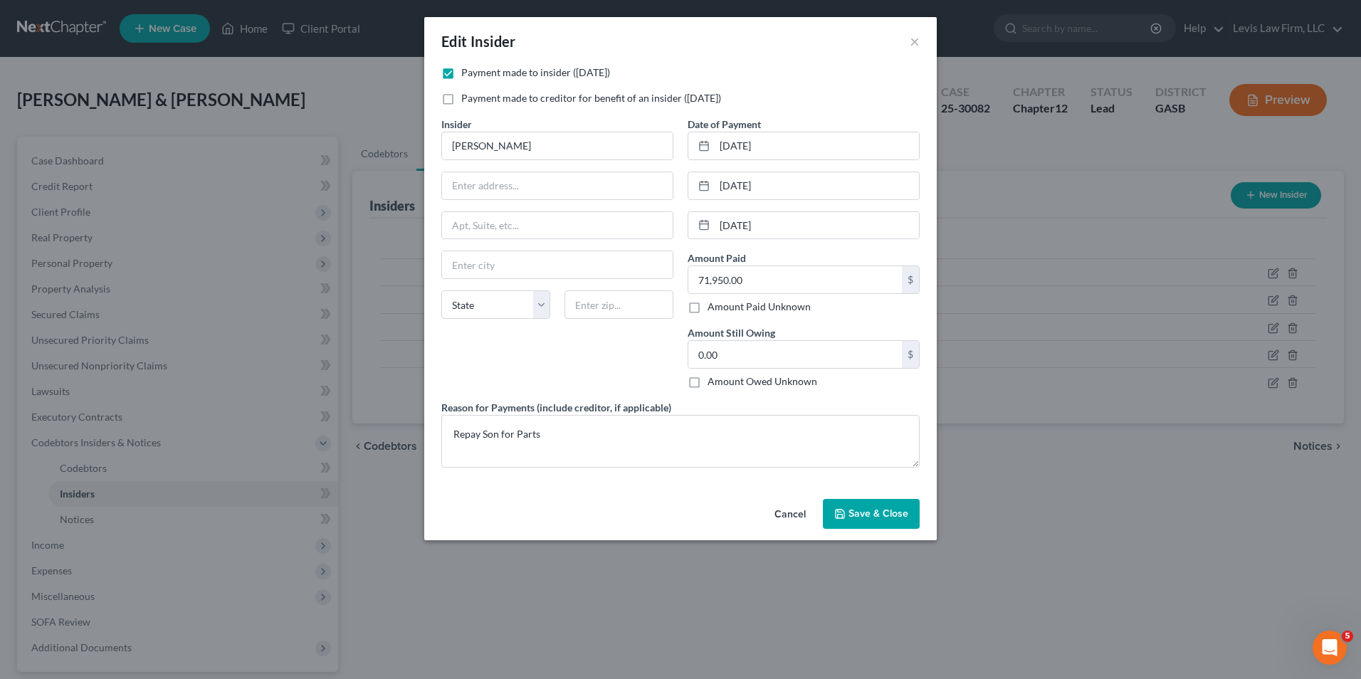
click at [675, 511] on span "Save & Close" at bounding box center [879, 514] width 60 height 12
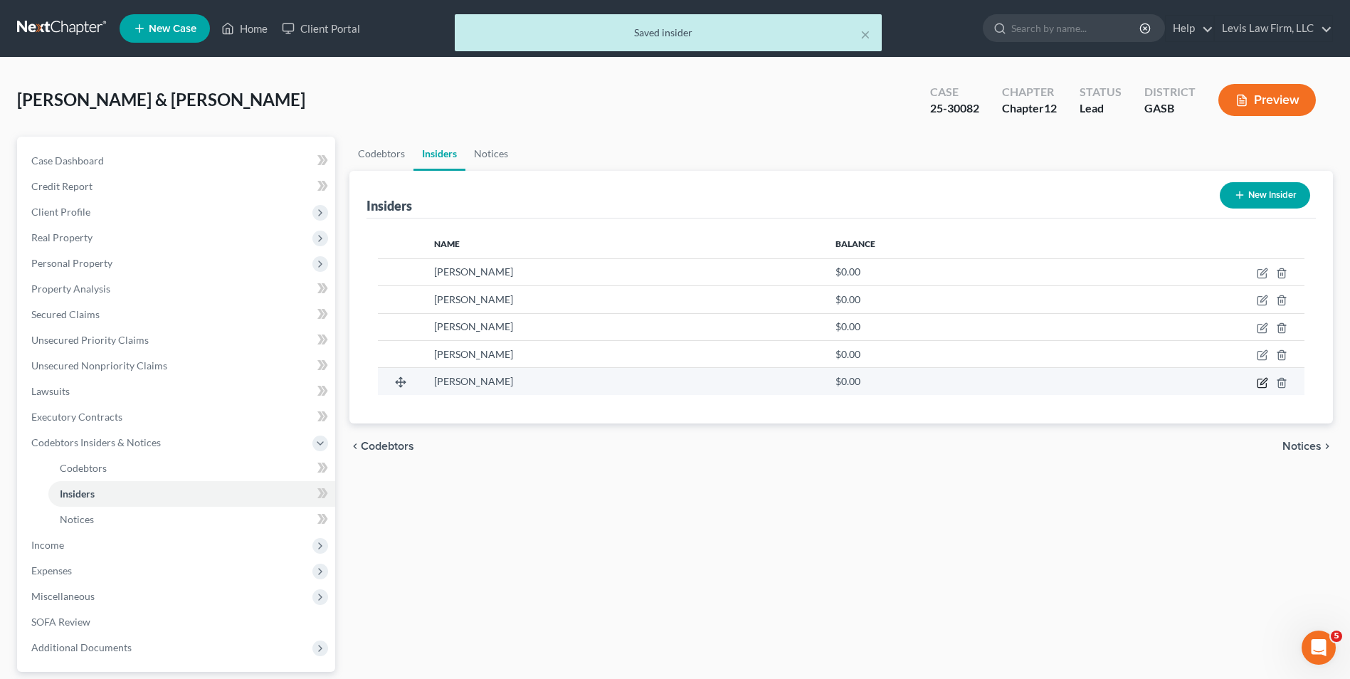
click at [675, 382] on icon "button" at bounding box center [1264, 381] width 6 height 6
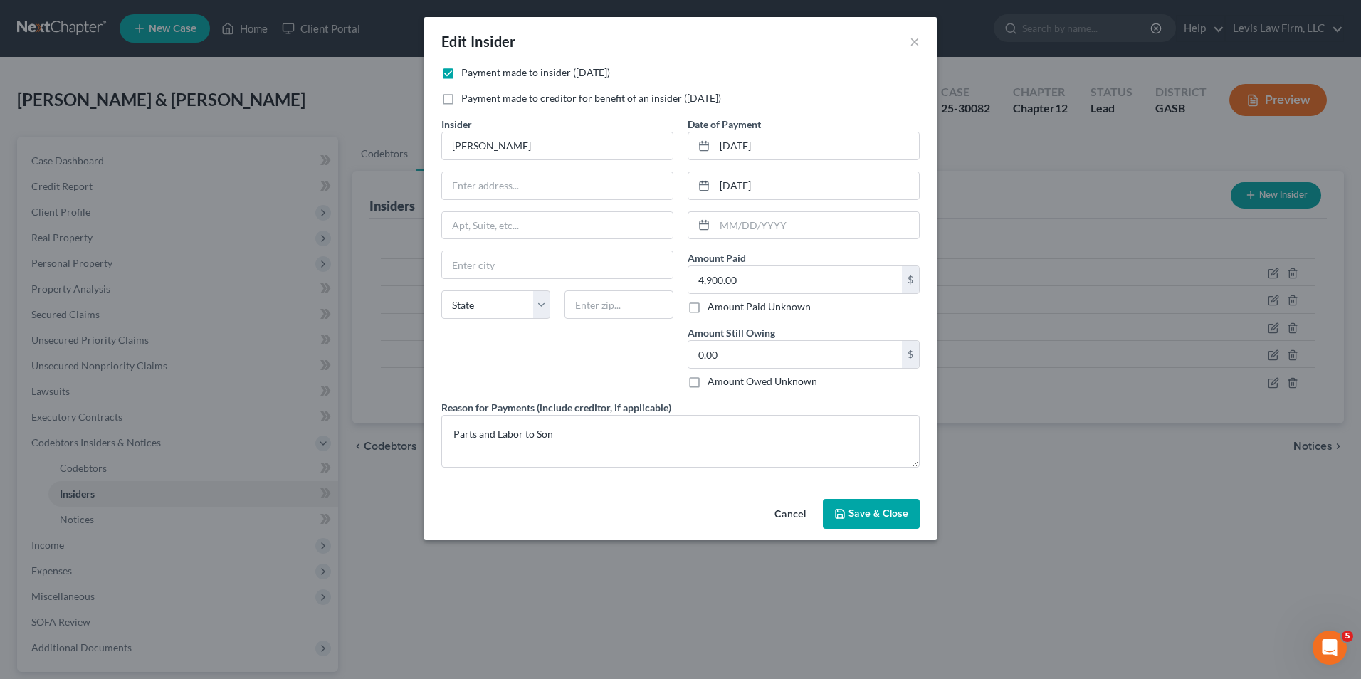
click at [675, 513] on span "Save & Close" at bounding box center [879, 514] width 60 height 12
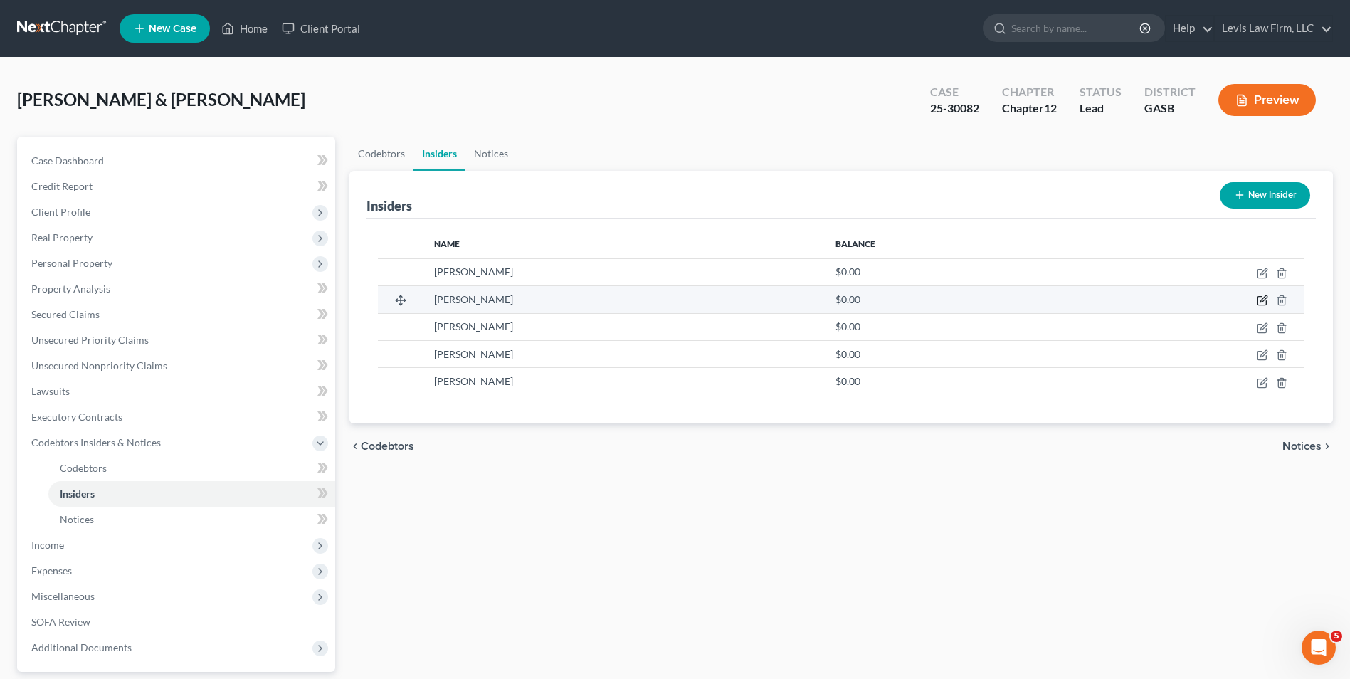
click at [675, 299] on icon "button" at bounding box center [1264, 299] width 6 height 6
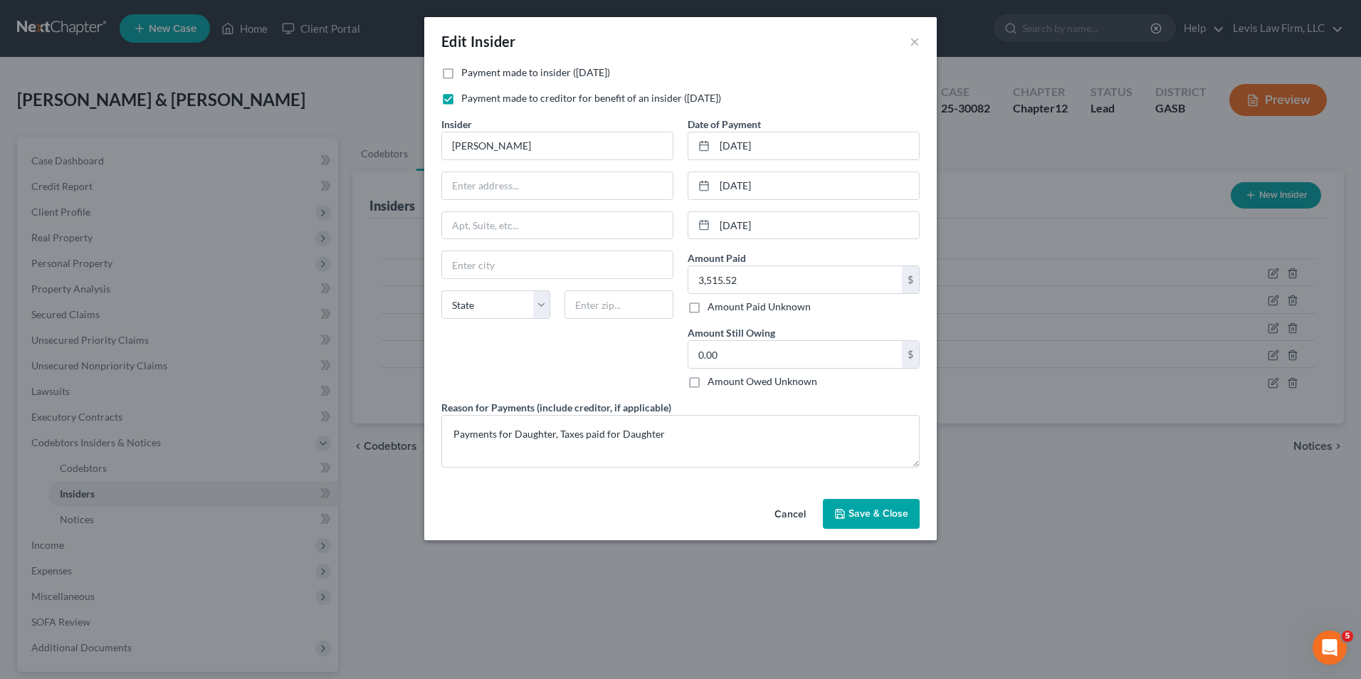
click at [675, 518] on span "Save & Close" at bounding box center [879, 514] width 60 height 12
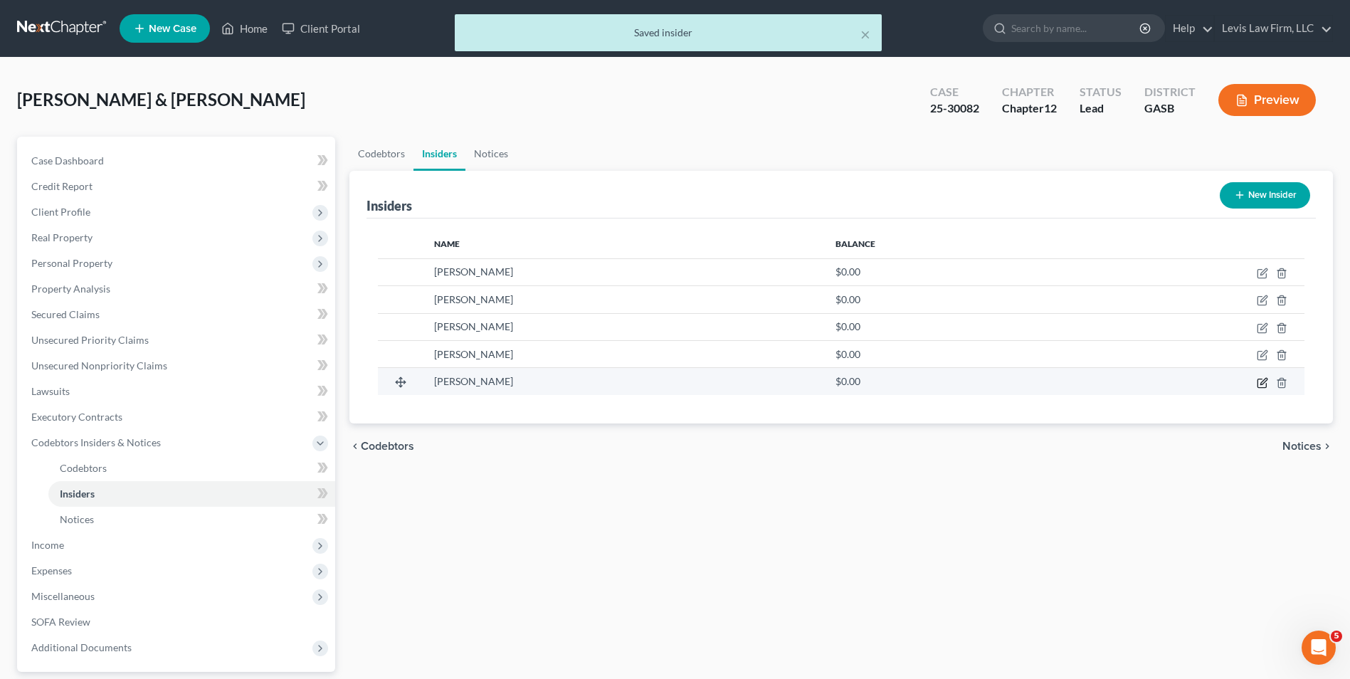
click at [675, 379] on icon "button" at bounding box center [1264, 381] width 6 height 6
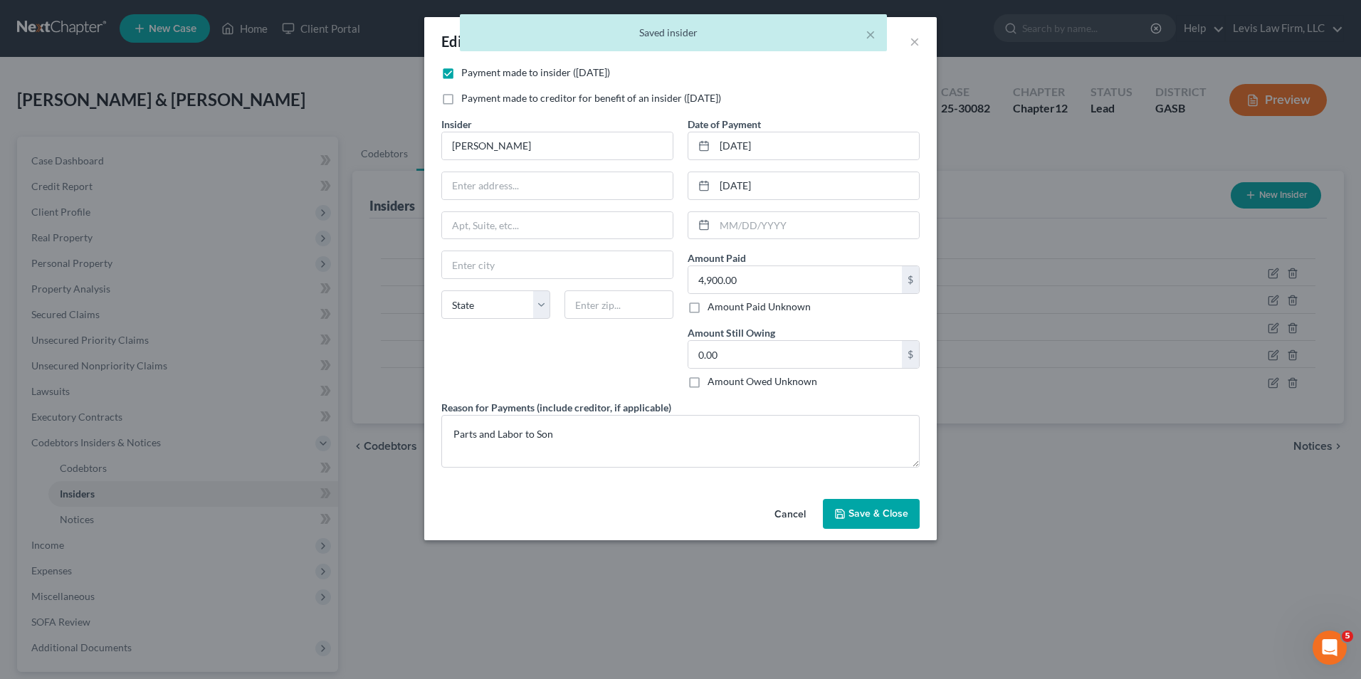
drag, startPoint x: 857, startPoint y: 509, endPoint x: 1014, endPoint y: 576, distance: 170.3
click at [675, 509] on span "Save & Close" at bounding box center [879, 514] width 60 height 12
